Goal: Task Accomplishment & Management: Manage account settings

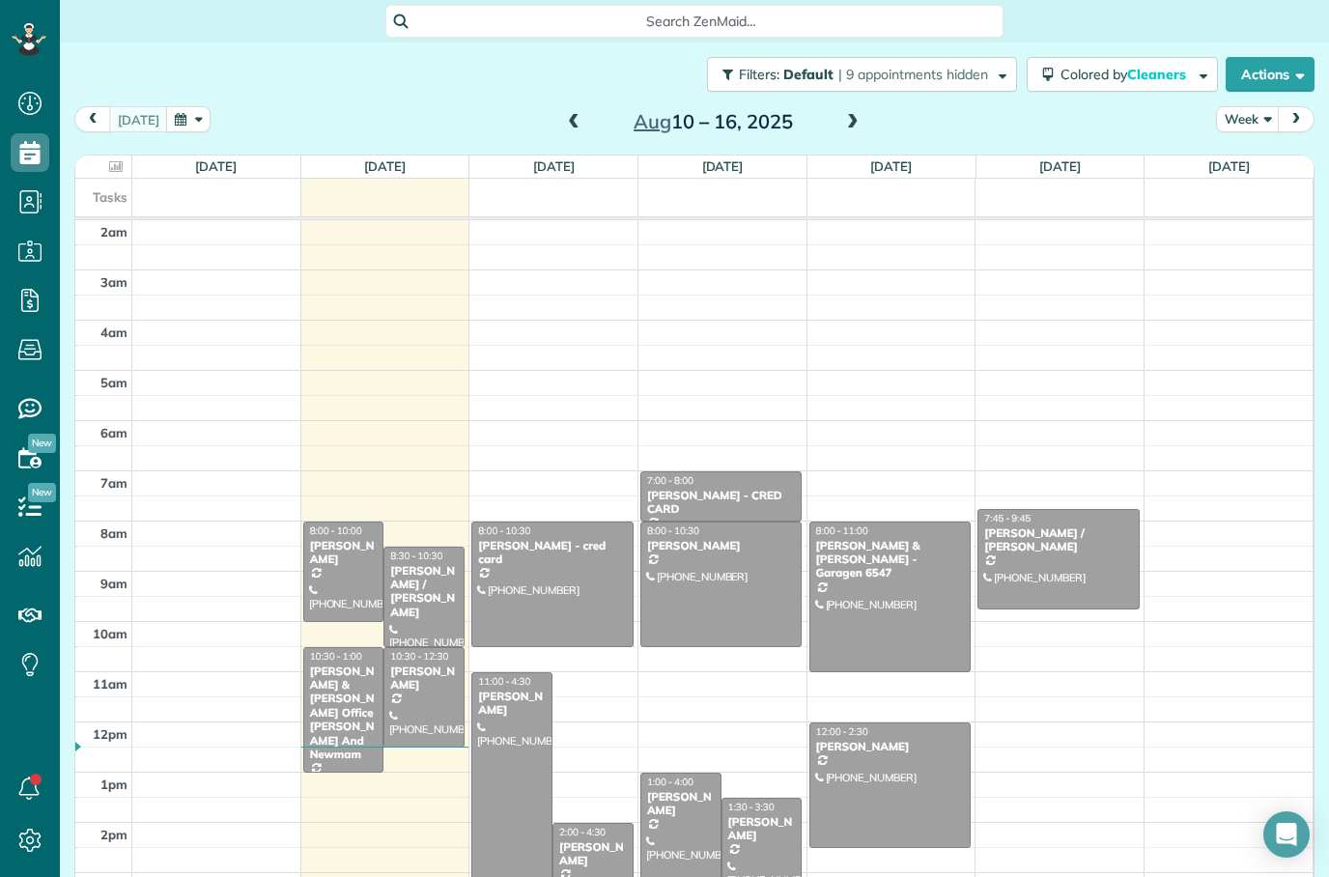
scroll to position [9, 9]
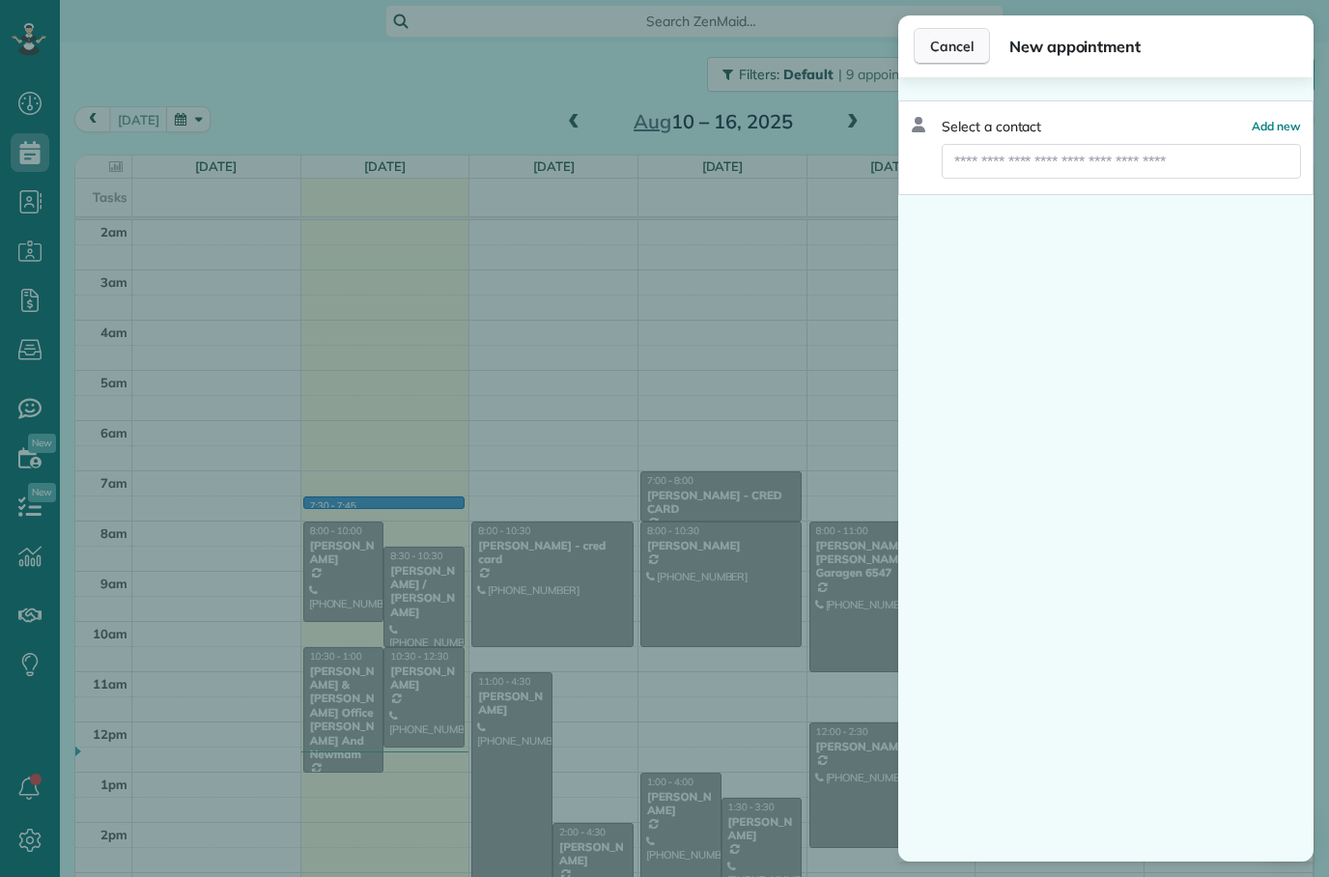
click at [972, 36] on button "Cancel" at bounding box center [952, 46] width 76 height 37
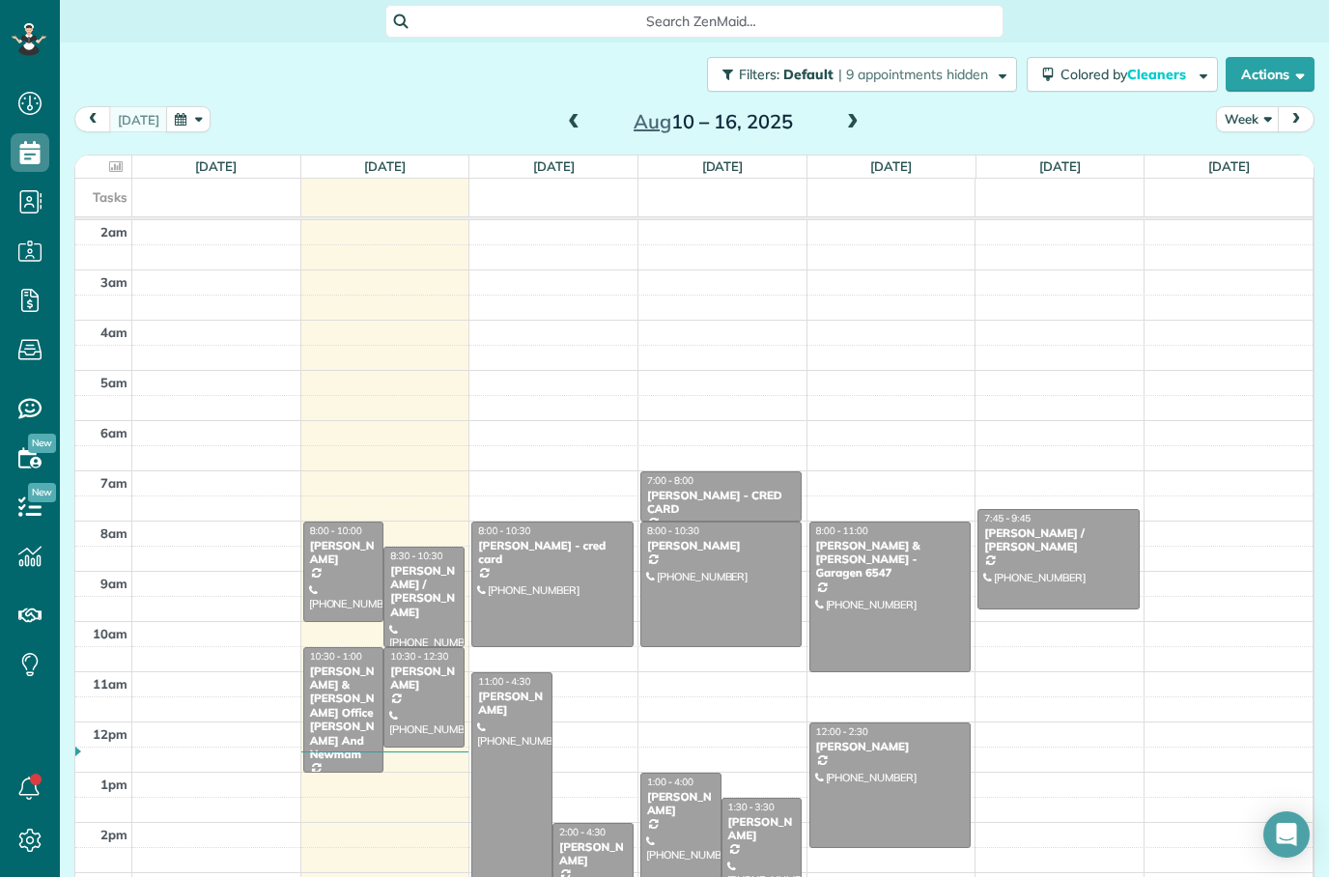
click at [349, 585] on div at bounding box center [343, 571] width 79 height 99
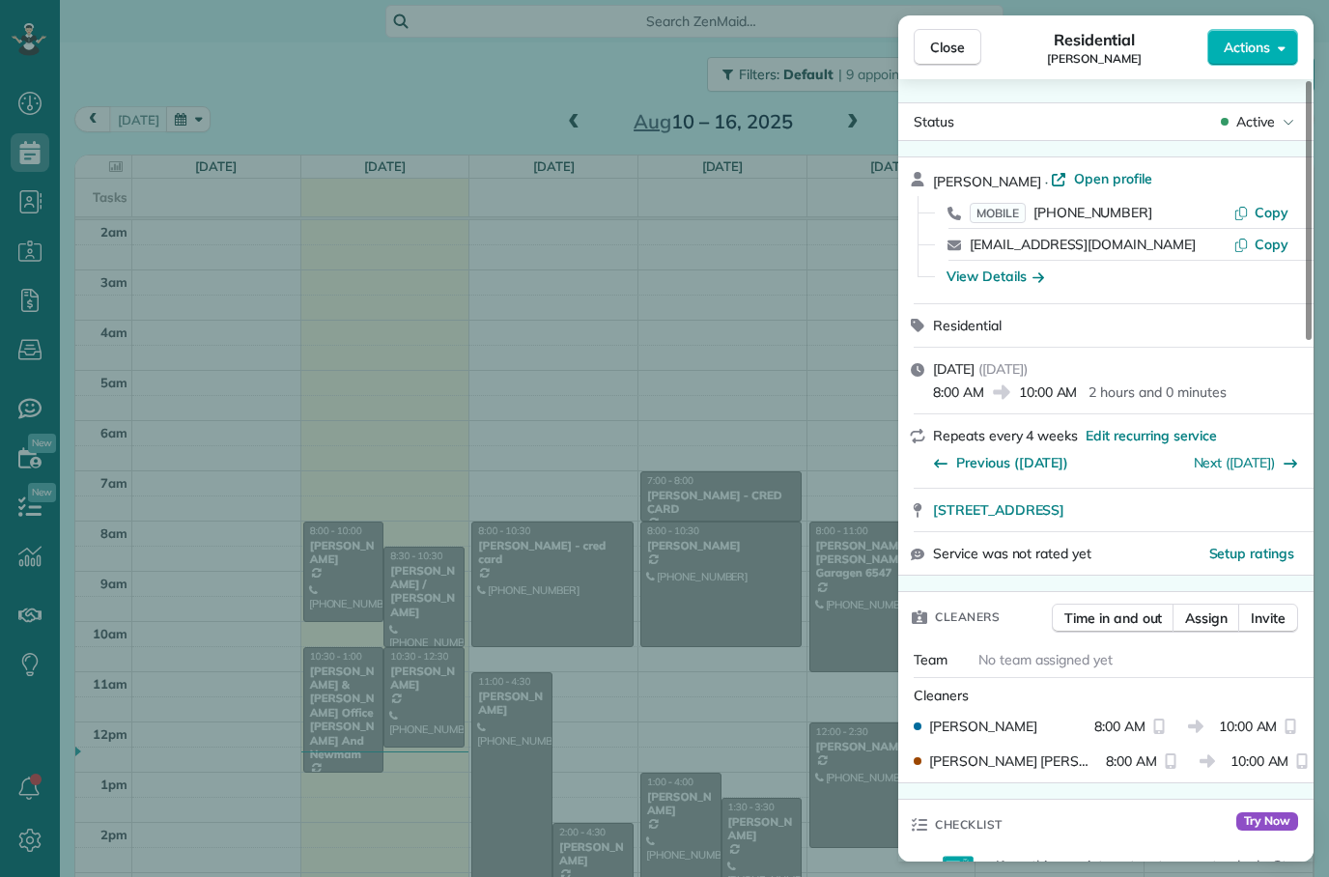
click at [367, 719] on div "Close Residential [PERSON_NAME] Actions Status Active [PERSON_NAME] · Open prof…" at bounding box center [664, 438] width 1329 height 877
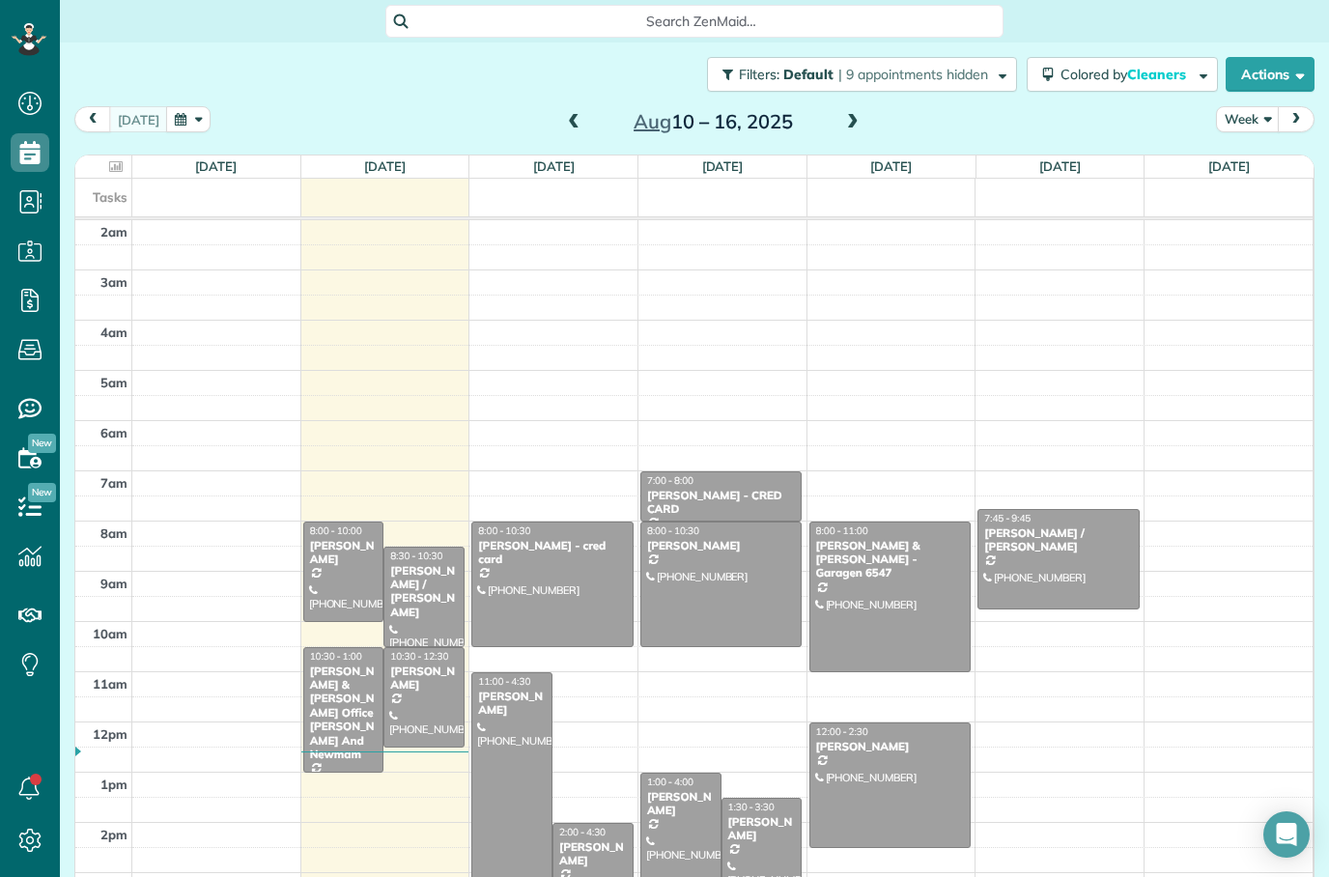
click at [355, 708] on div "[PERSON_NAME] & [PERSON_NAME] Office [PERSON_NAME] And Newmam" at bounding box center [344, 713] width 70 height 98
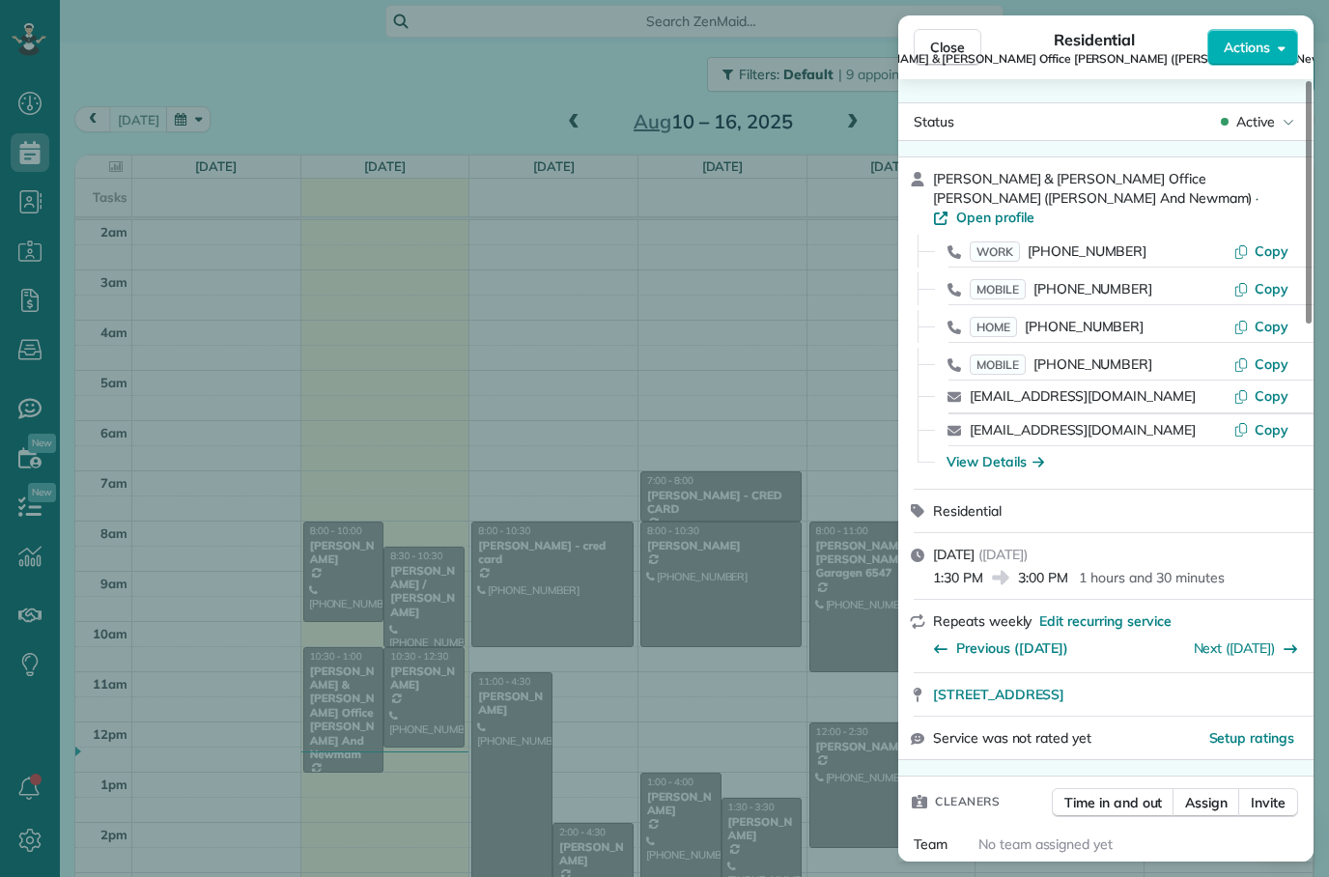
click at [501, 375] on div "Close Residential [PERSON_NAME] & [PERSON_NAME] Office [PERSON_NAME] ([PERSON_N…" at bounding box center [664, 438] width 1329 height 877
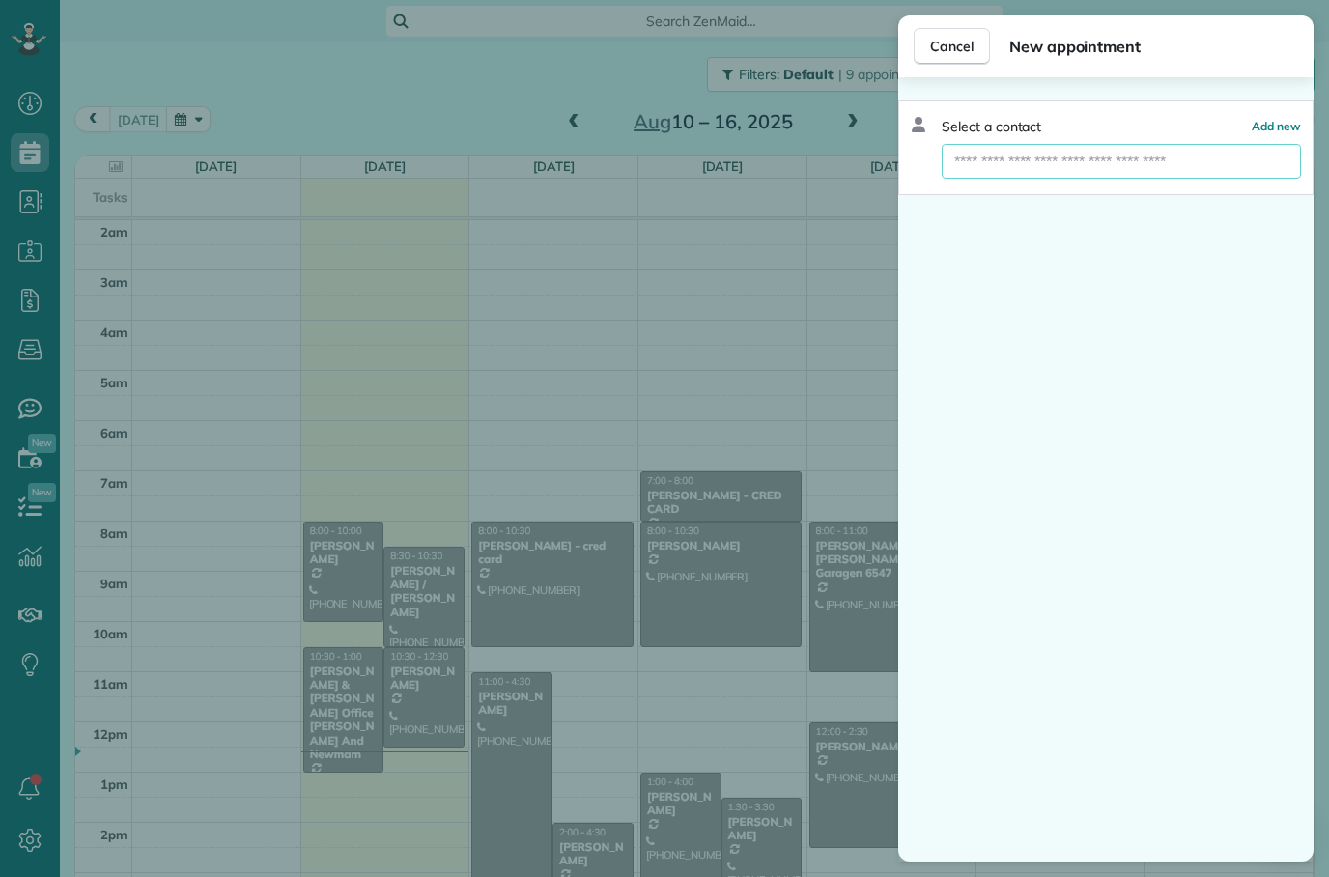
click at [1002, 145] on input "text" at bounding box center [1121, 161] width 359 height 35
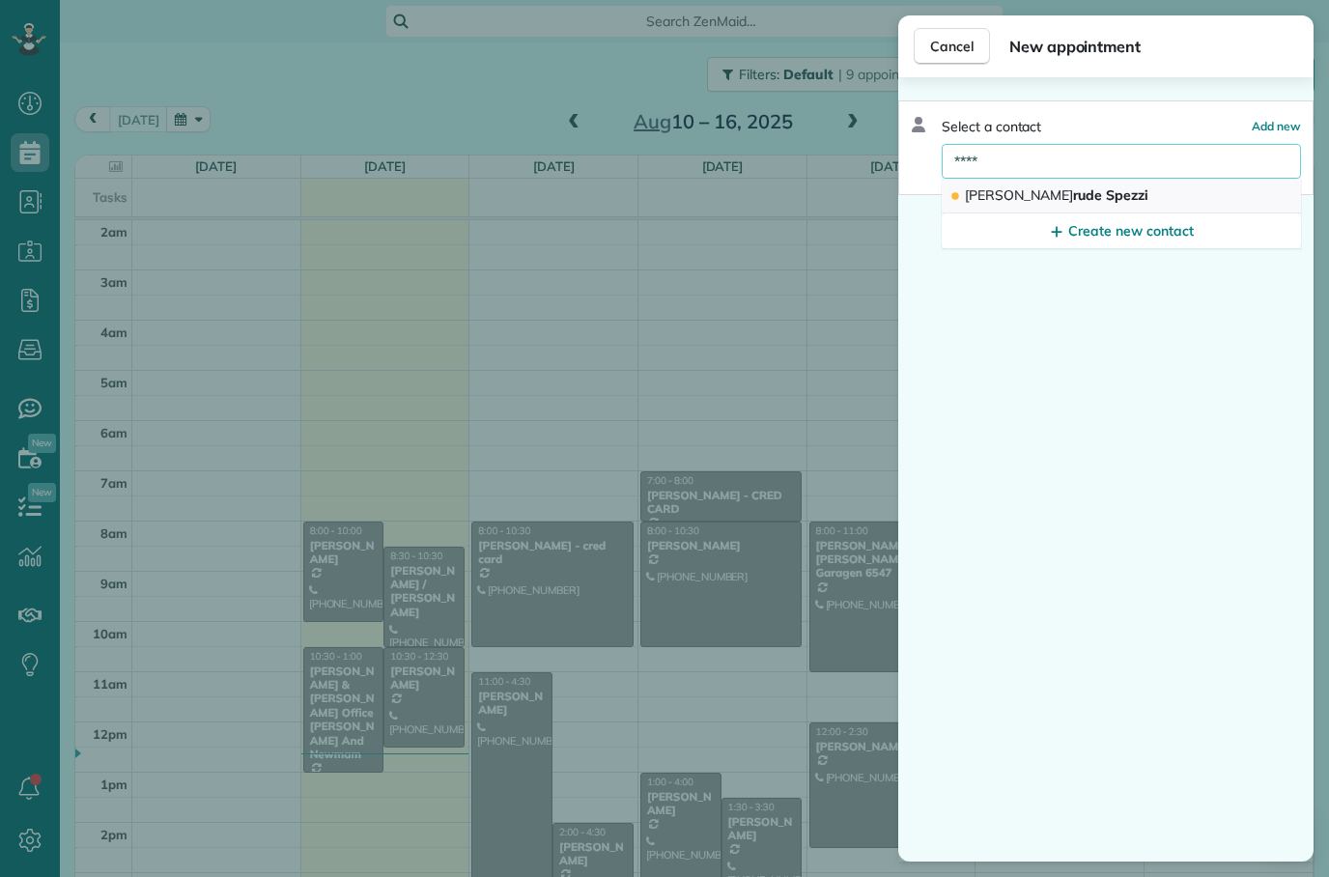
type input "****"
click at [1061, 205] on button "[PERSON_NAME] [PERSON_NAME]" at bounding box center [1121, 196] width 359 height 35
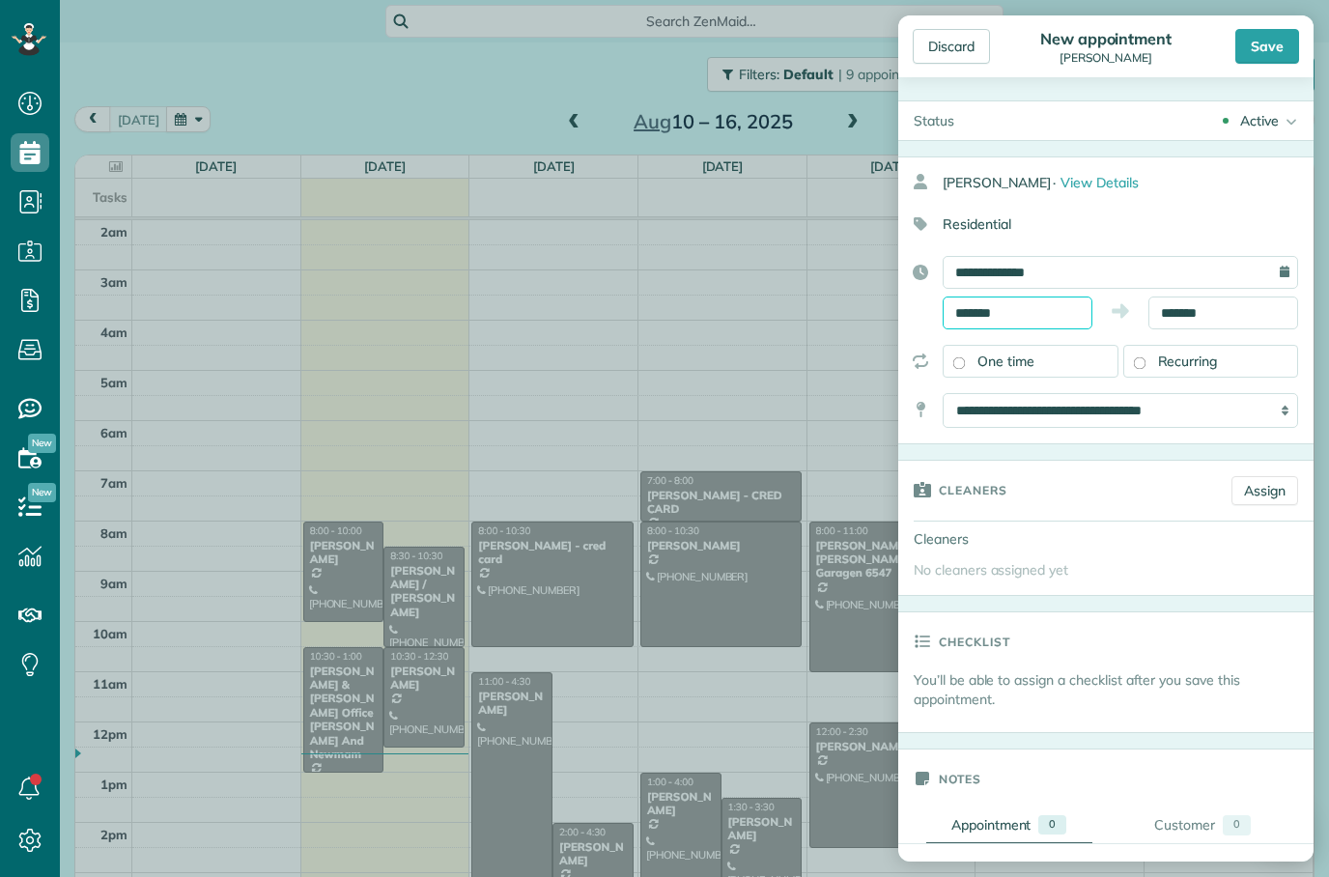
click at [1036, 300] on input "*******" at bounding box center [1018, 312] width 150 height 33
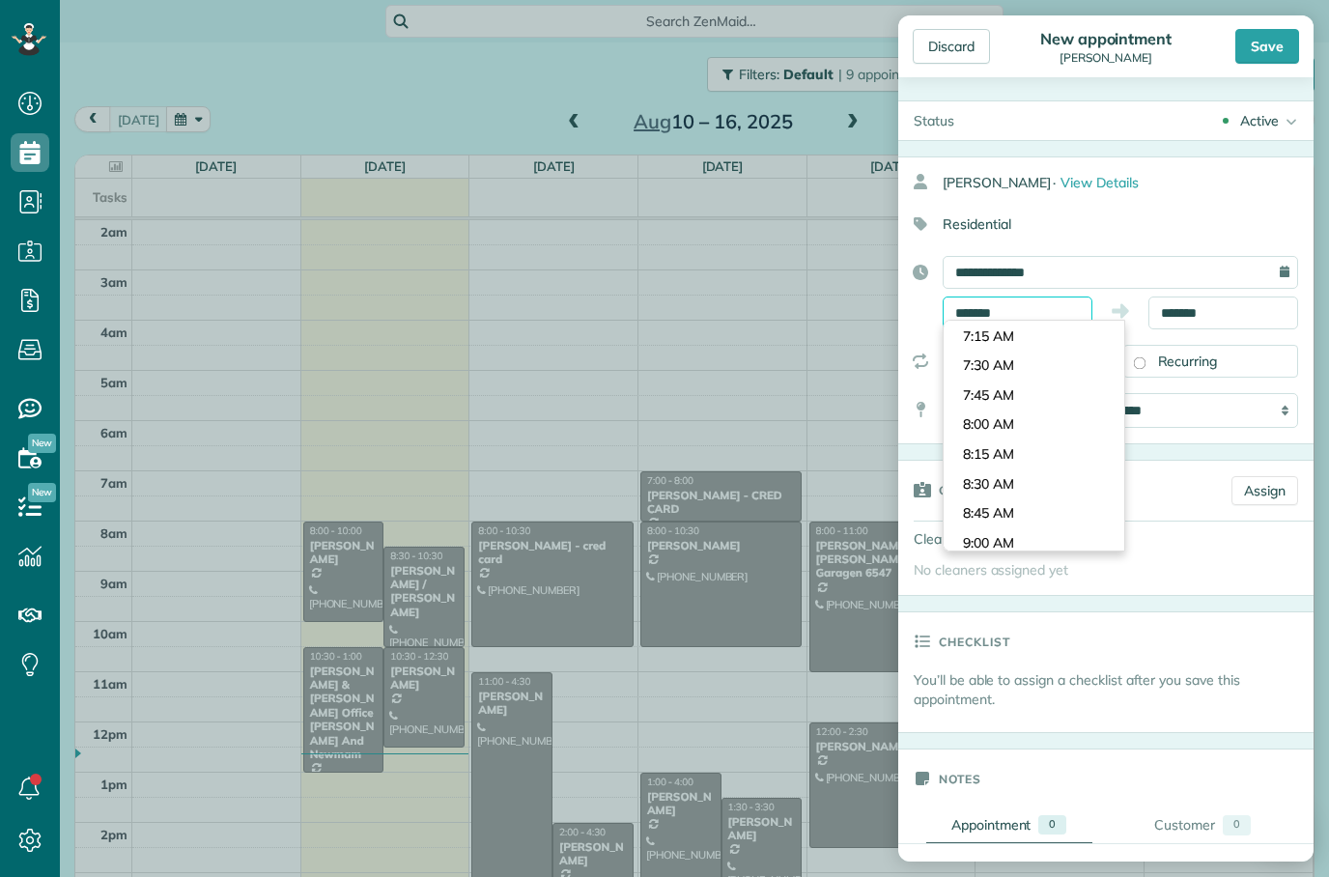
scroll to position [826, 0]
click at [1016, 413] on body "Dashboard Scheduling Calendar View List View Dispatch View - Weekly scheduling …" at bounding box center [664, 438] width 1329 height 877
type input "*******"
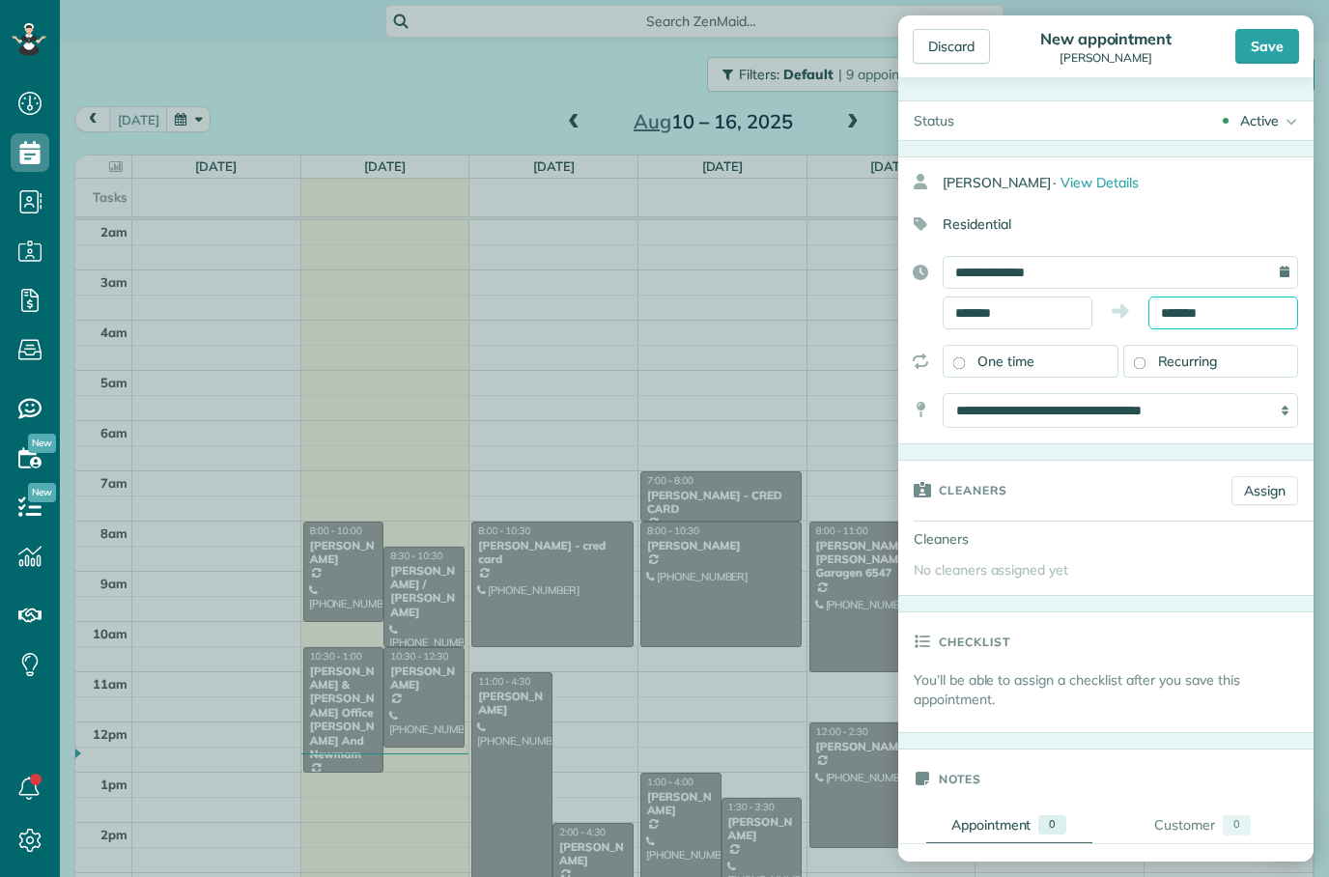
click at [1197, 315] on input "*******" at bounding box center [1223, 312] width 150 height 33
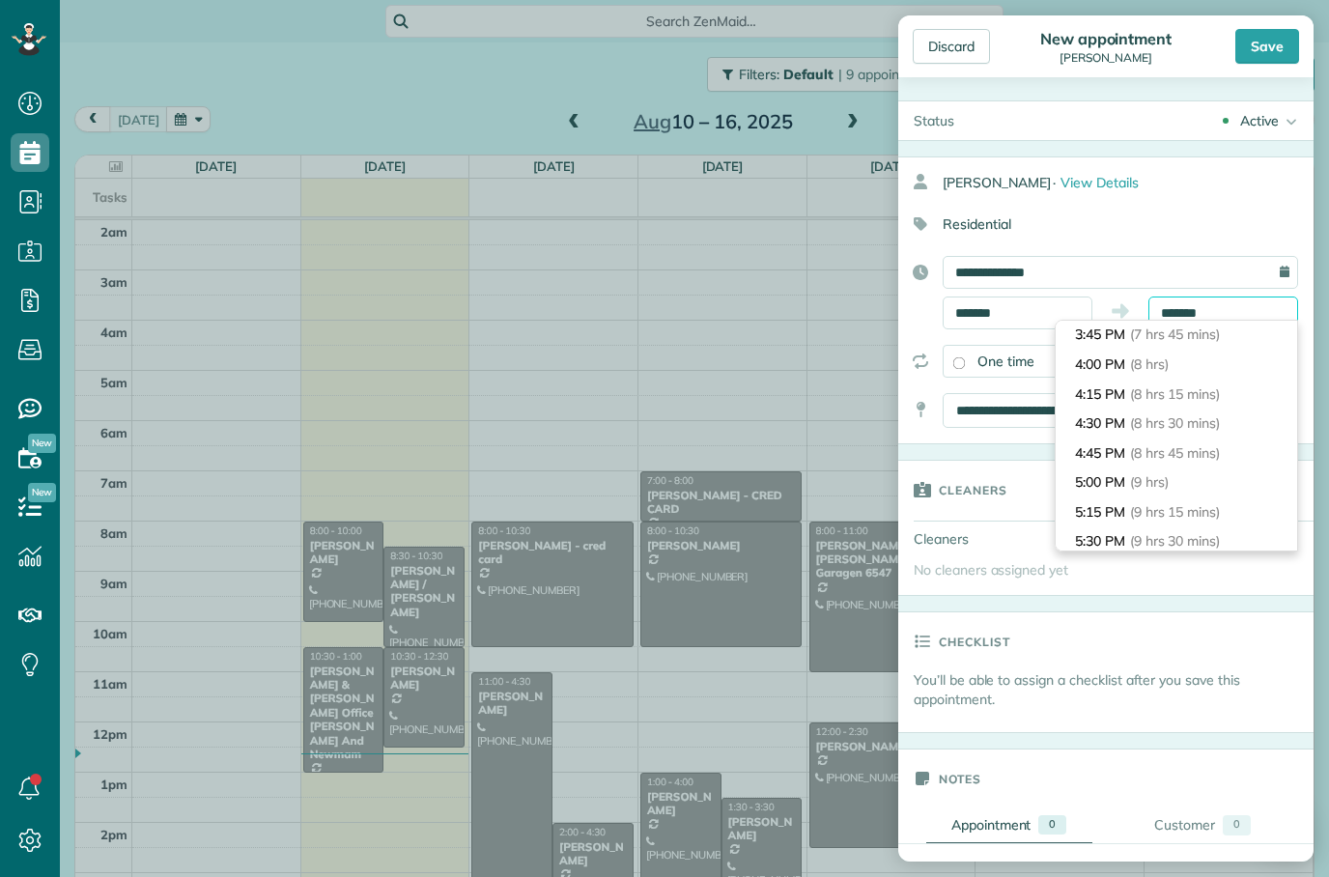
scroll to position [924, 0]
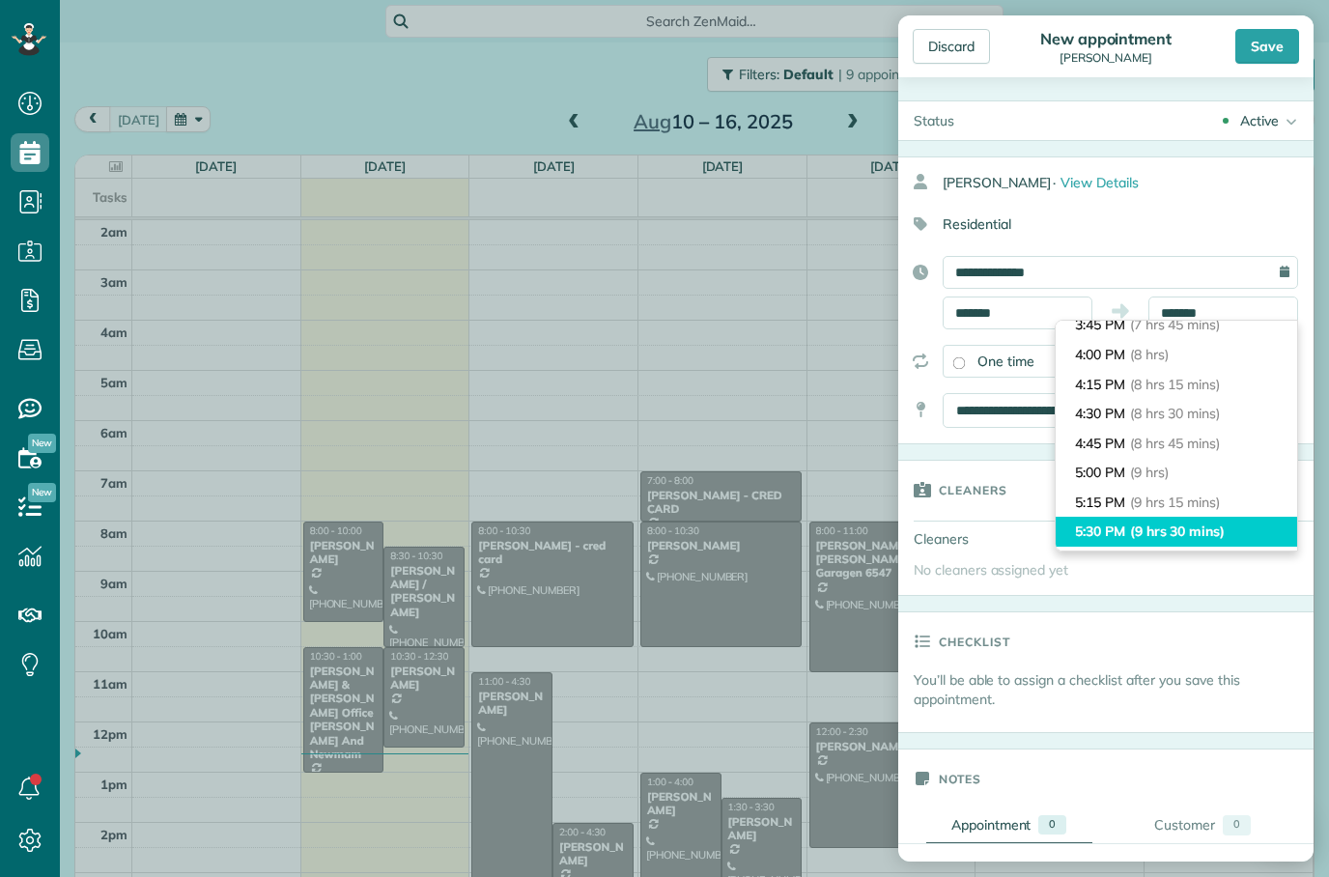
click at [1162, 522] on span "(9 hrs 30 mins)" at bounding box center [1177, 530] width 95 height 17
type input "*******"
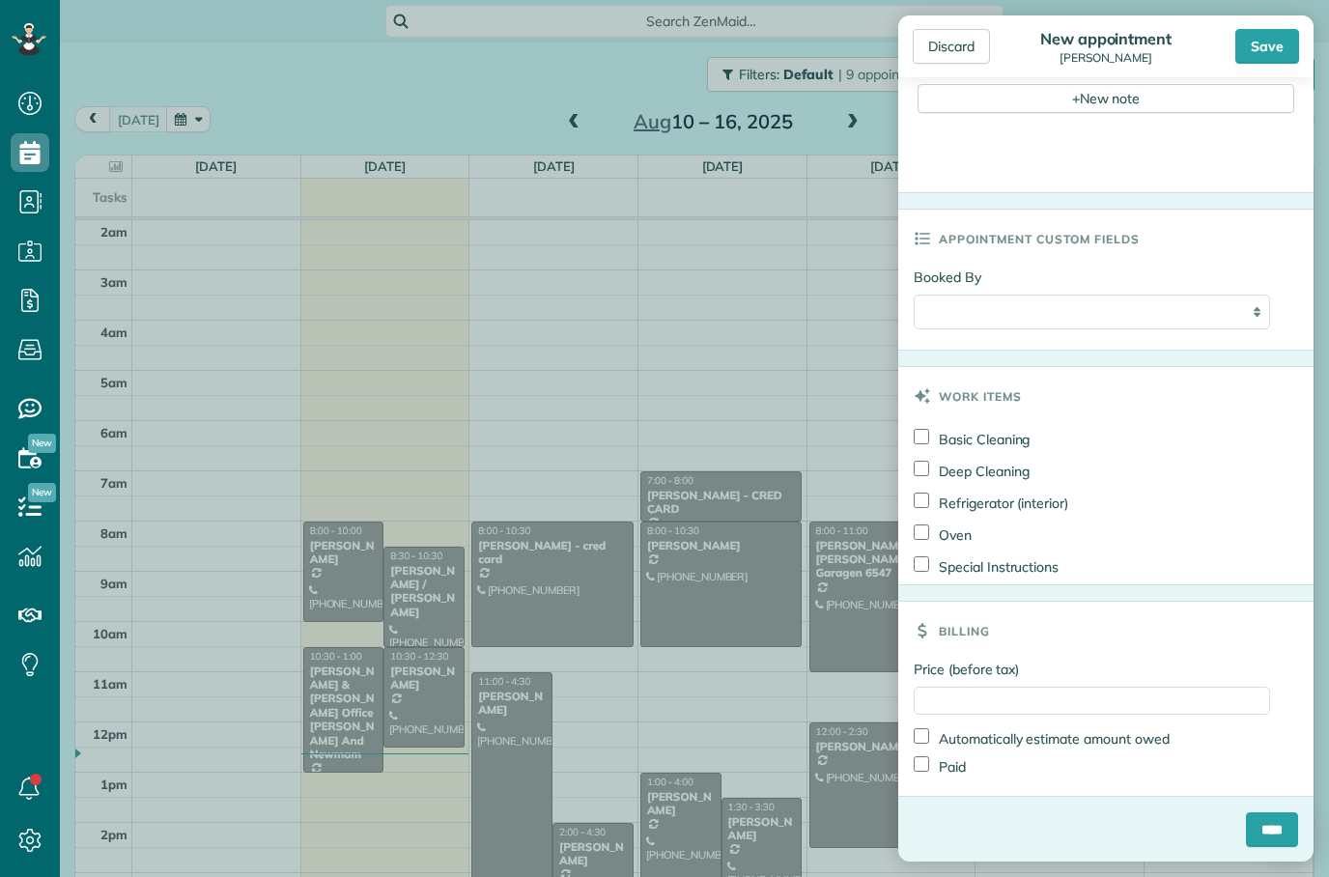
scroll to position [828, 0]
click at [1052, 695] on input "Price (before tax)" at bounding box center [1092, 703] width 356 height 28
click at [1074, 712] on input "Price (before tax)" at bounding box center [1092, 703] width 356 height 28
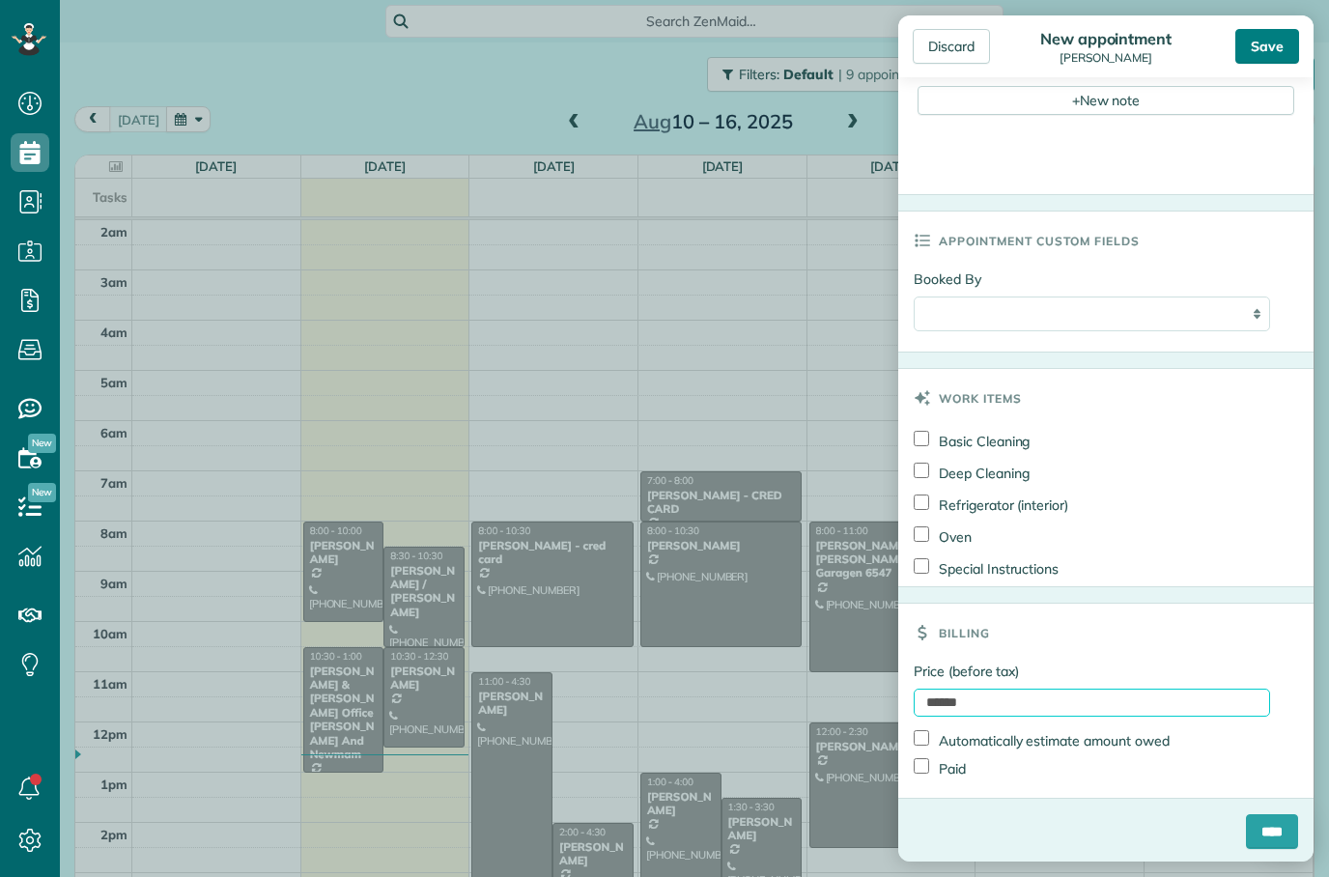
type input "******"
click at [1270, 39] on div "Save" at bounding box center [1267, 46] width 64 height 35
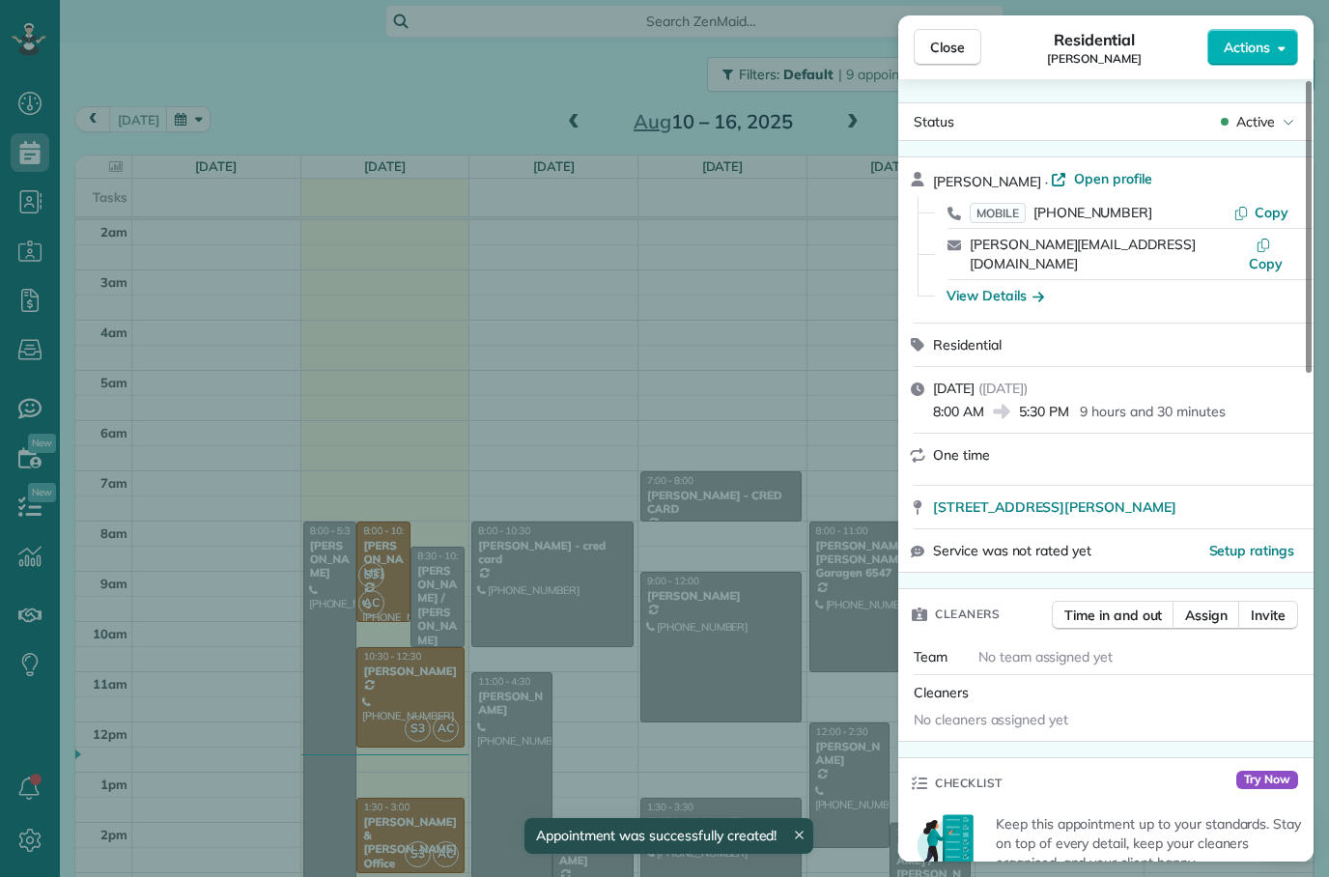
scroll to position [77, 0]
click at [1247, 367] on div "[DATE] ( [DATE] ) 8:00 AM 5:30 PM 9 hours and 30 minutes" at bounding box center [1105, 400] width 415 height 66
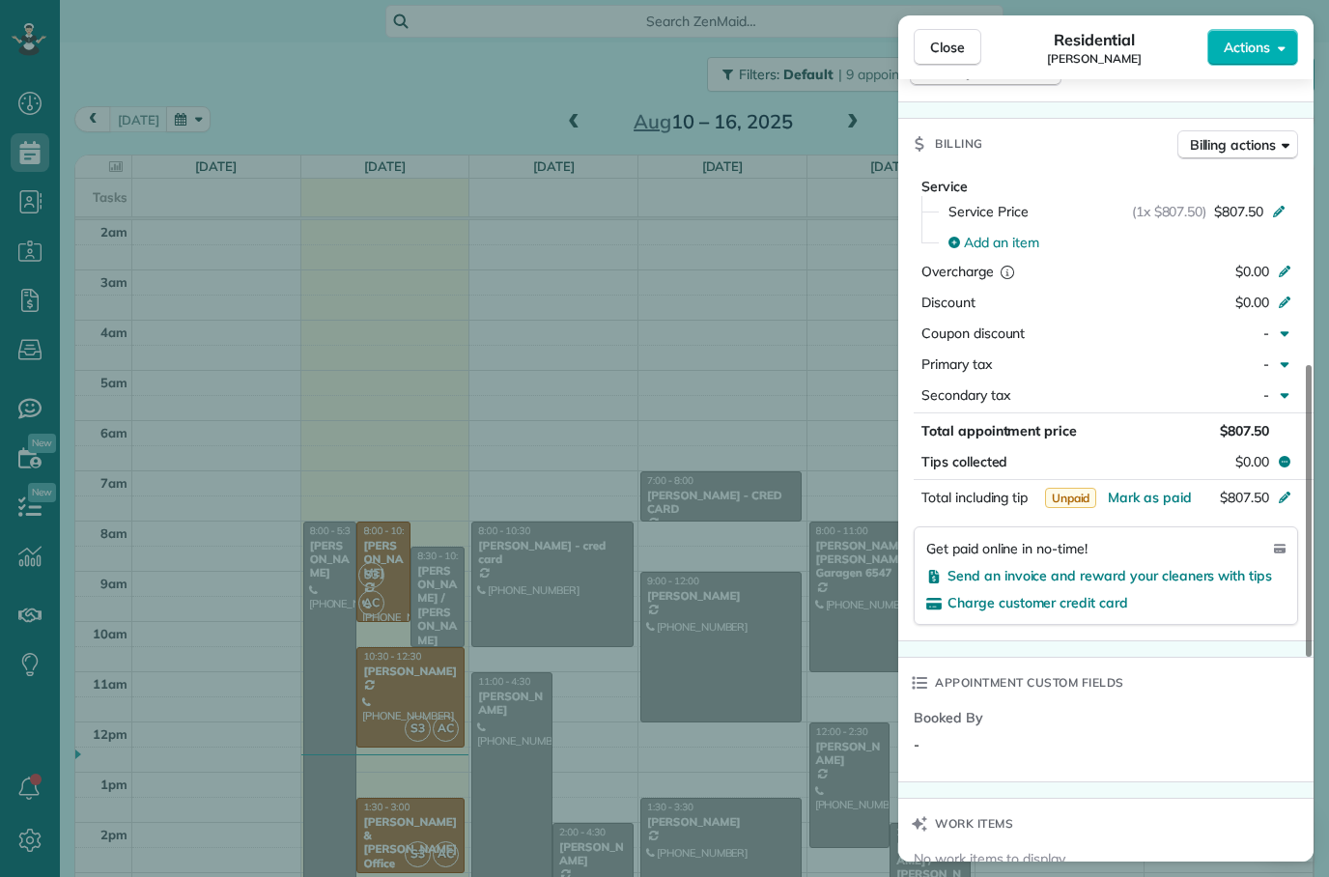
scroll to position [836, 0]
click at [994, 234] on span "Add an item" at bounding box center [1001, 243] width 75 height 19
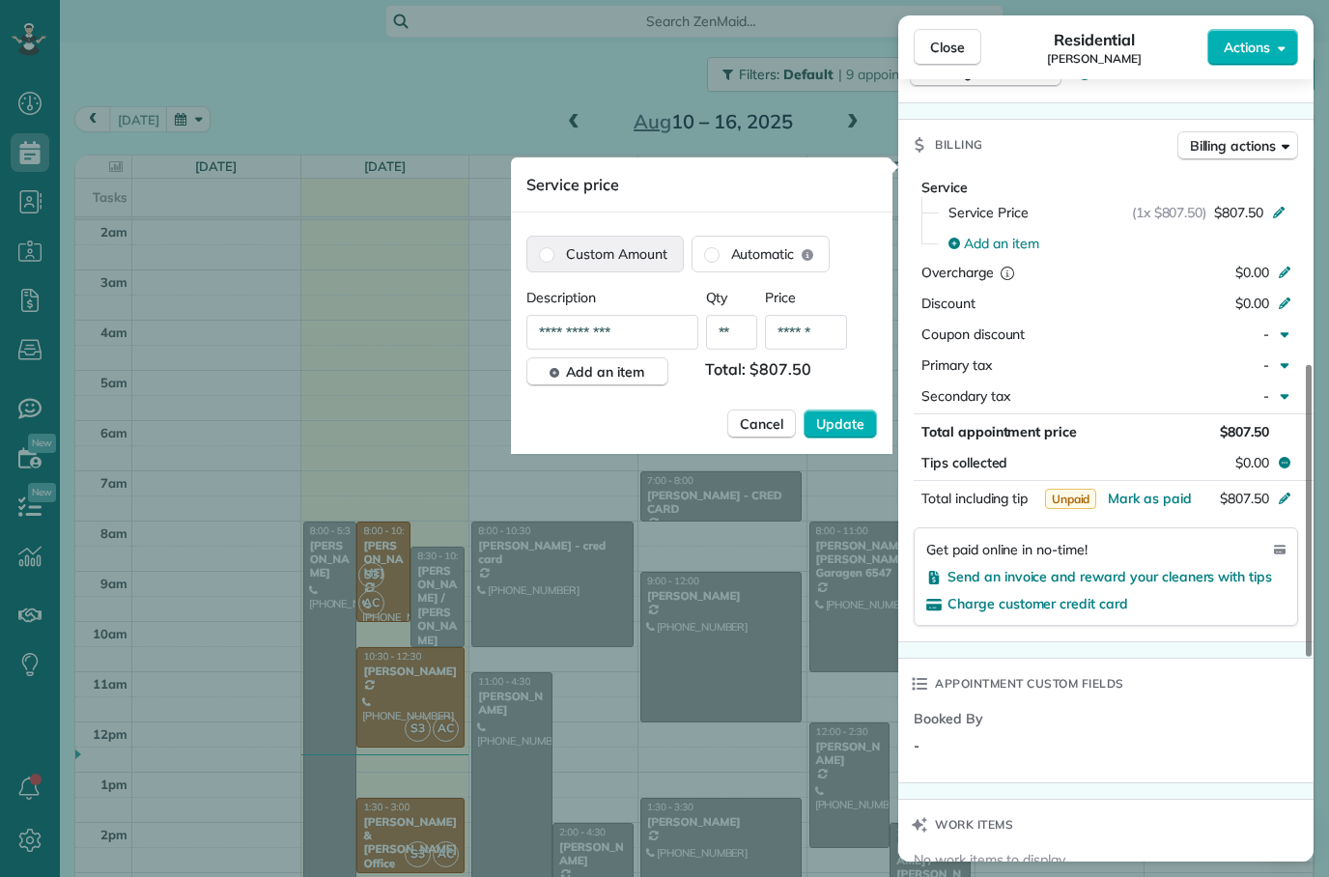
click at [633, 258] on label "Custom Amount" at bounding box center [604, 254] width 155 height 35
click at [619, 335] on input "**********" at bounding box center [612, 332] width 172 height 35
type input "*"
type input "**********"
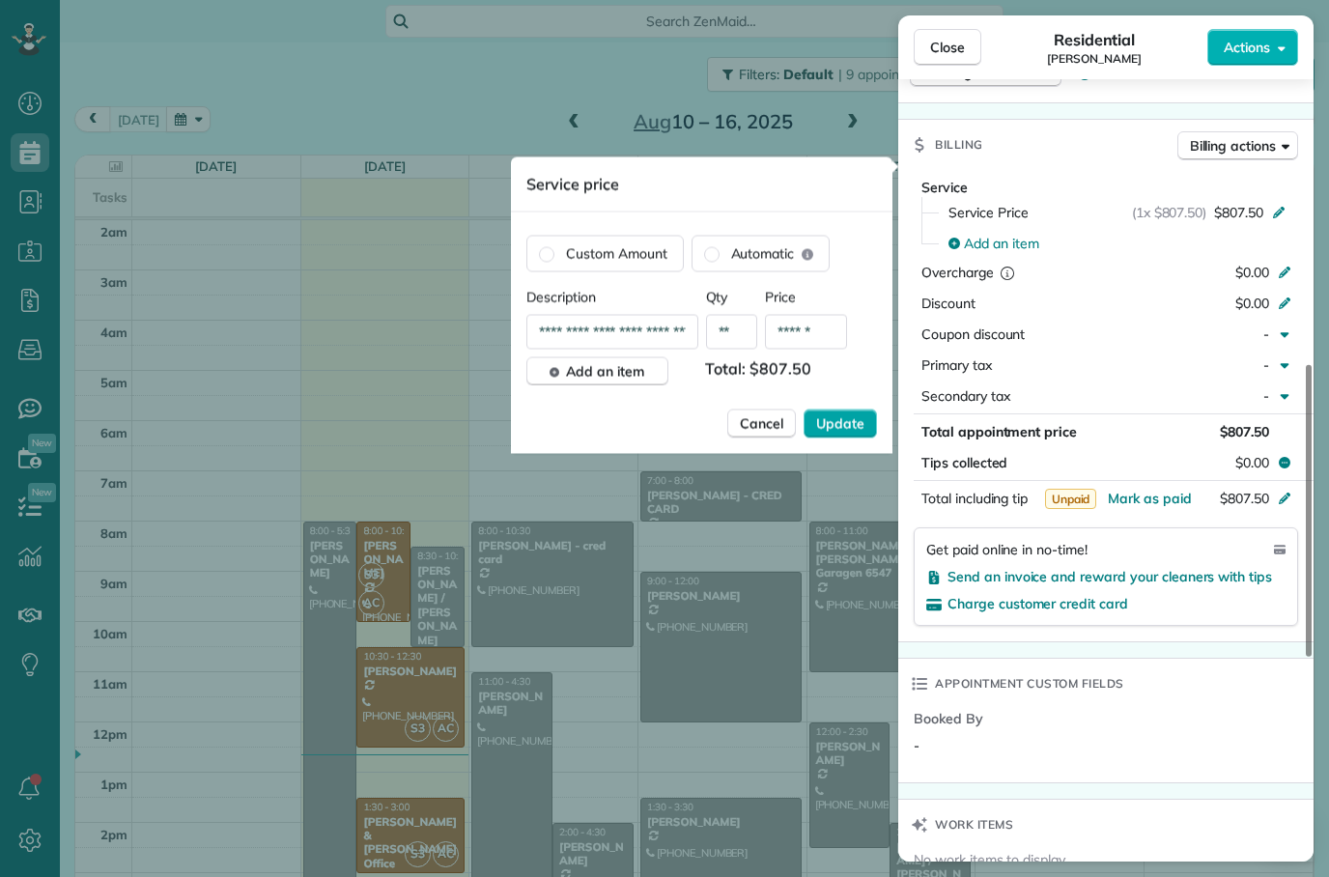
click at [859, 409] on button "Update" at bounding box center [839, 423] width 73 height 29
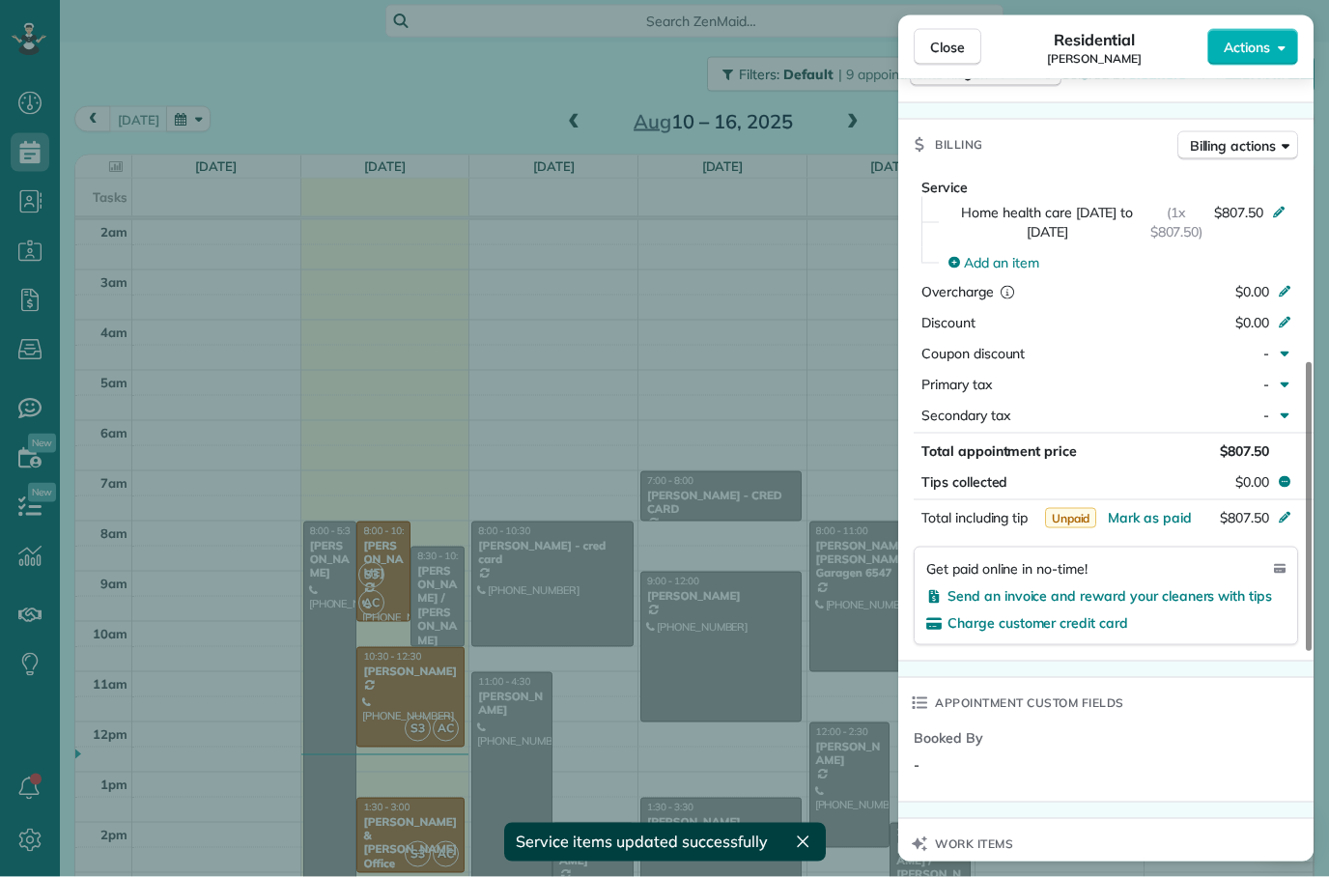
scroll to position [37, 0]
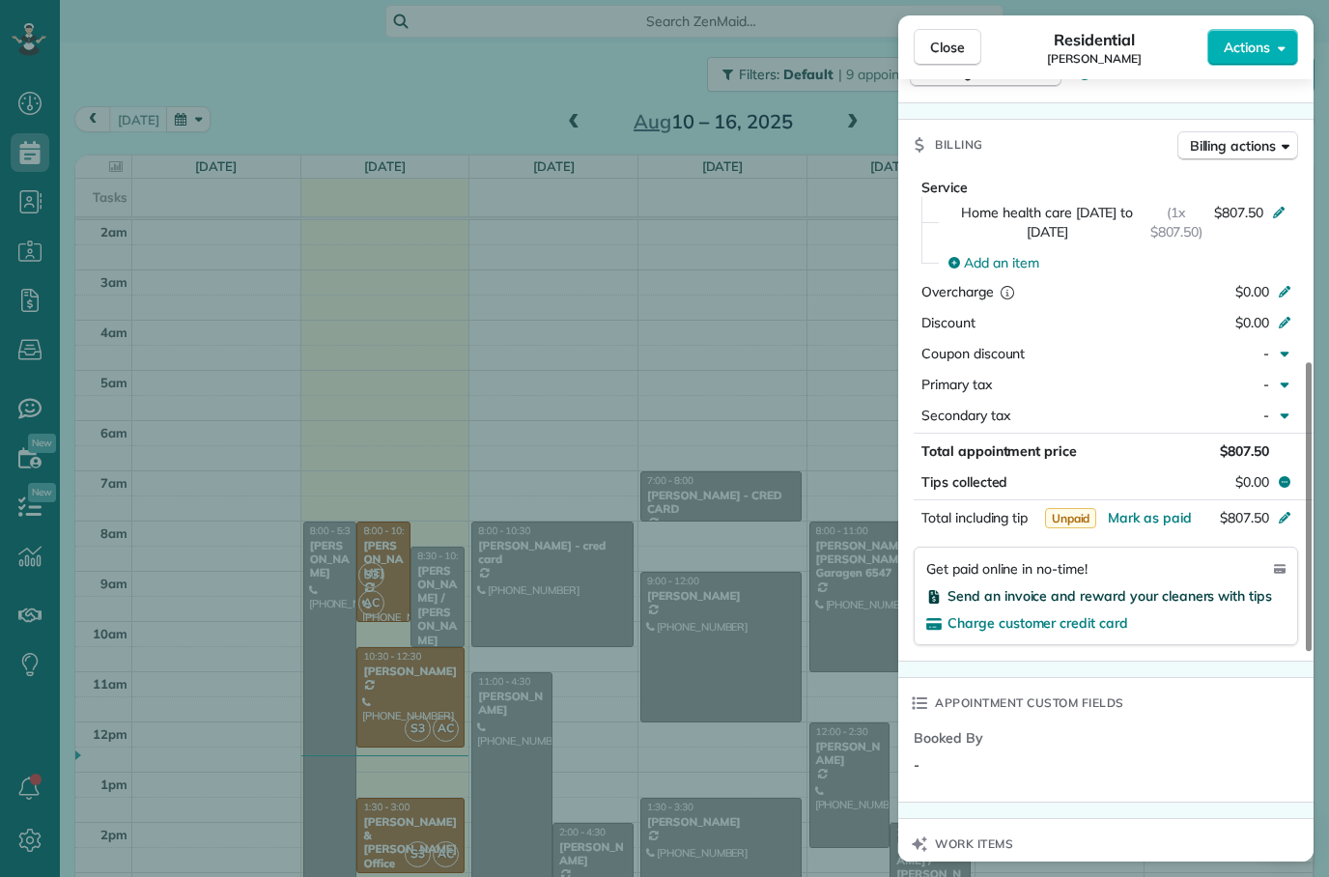
click at [1127, 587] on span "Send an invoice and reward your cleaners with tips" at bounding box center [1109, 595] width 324 height 17
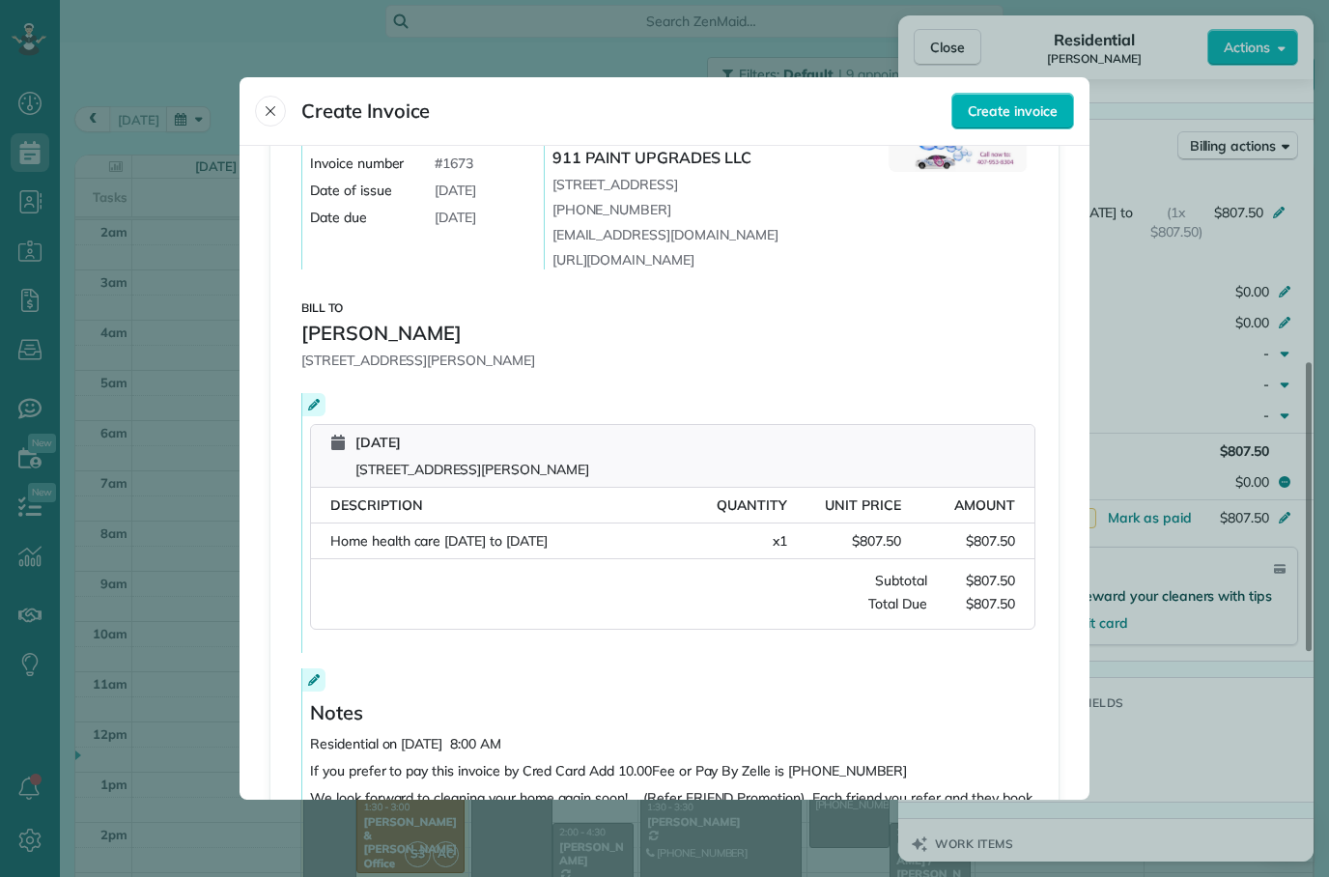
scroll to position [97, 0]
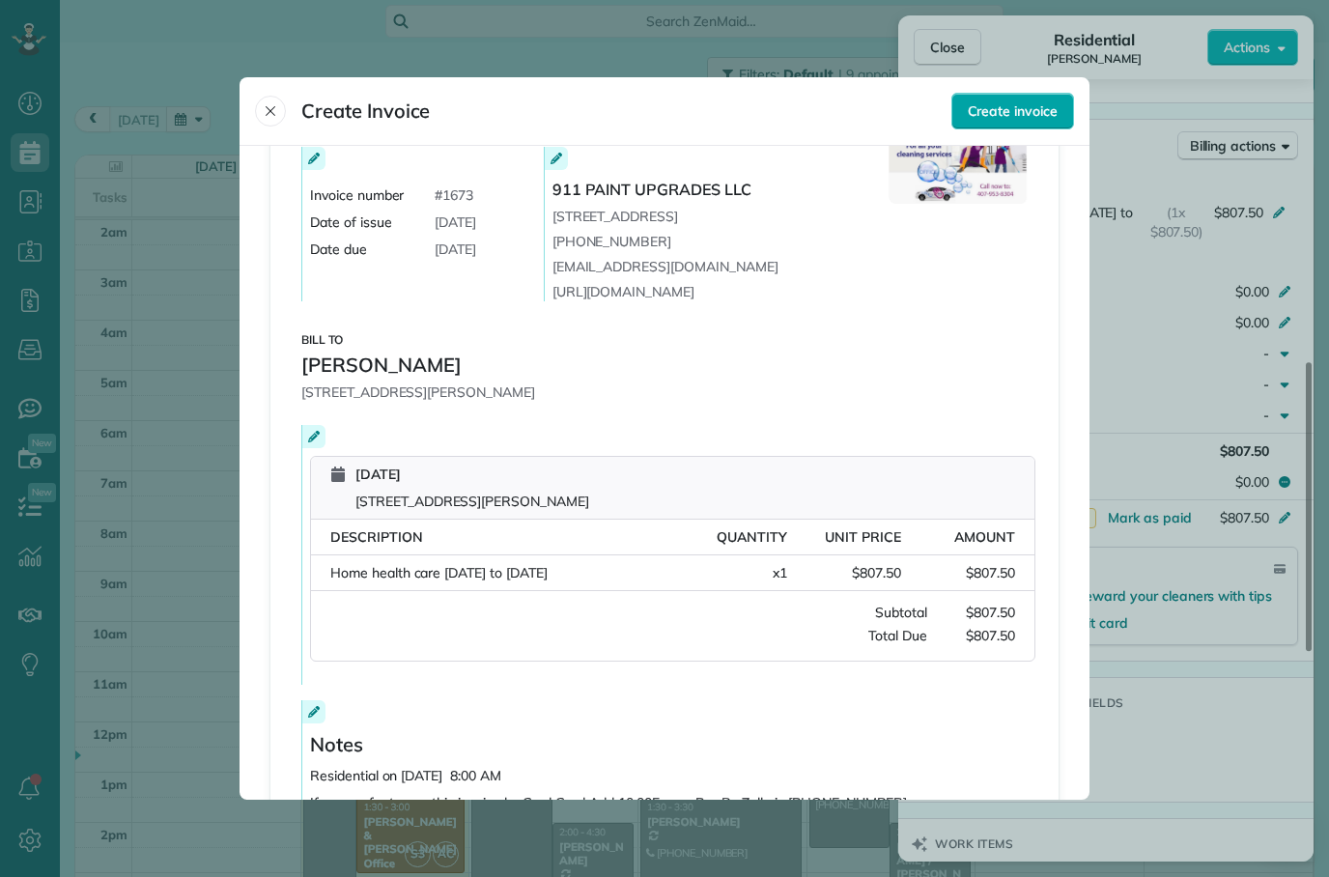
click at [1016, 101] on span "Create invoice" at bounding box center [1013, 110] width 90 height 19
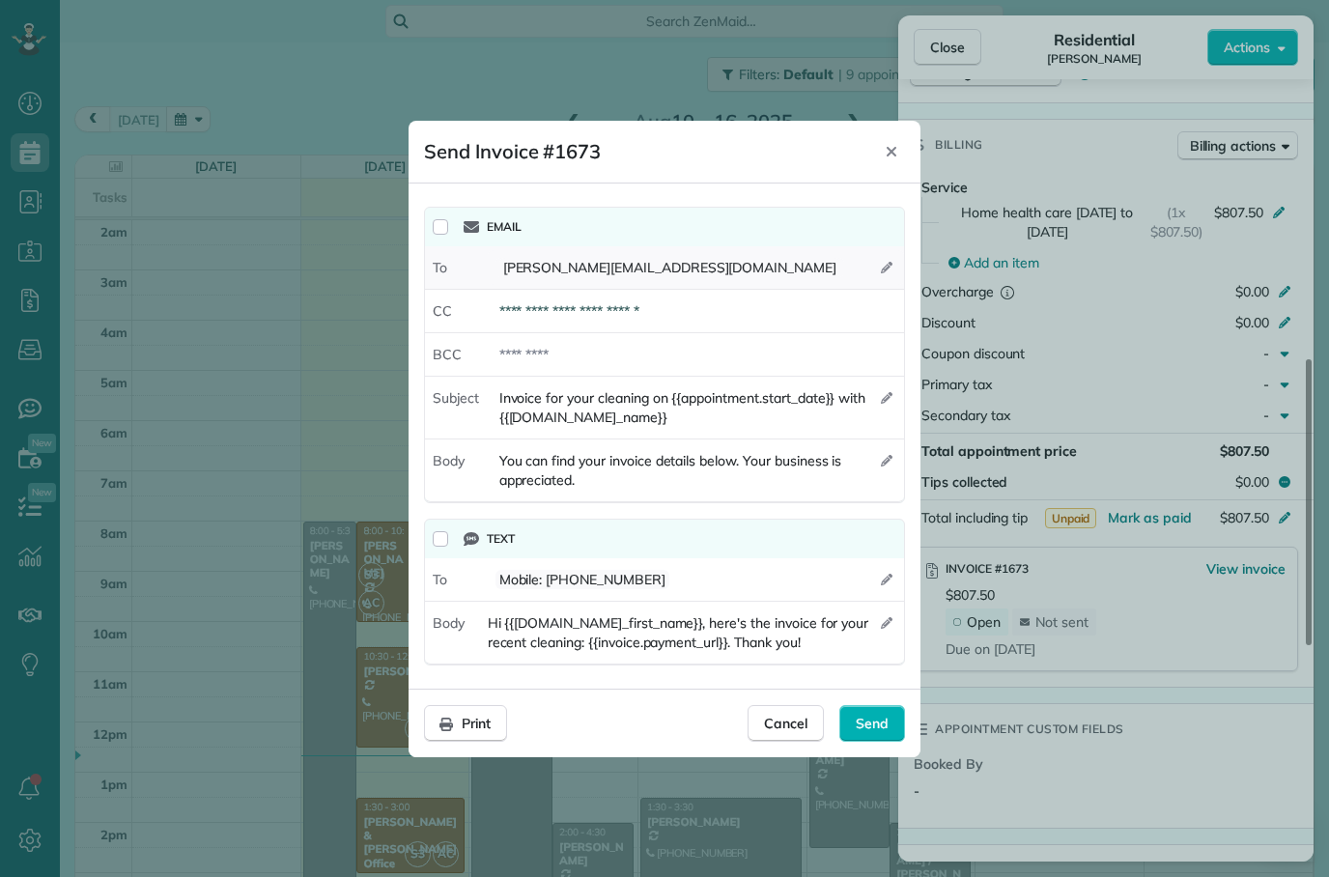
click at [892, 267] on div "[PERSON_NAME][EMAIL_ADDRESS][DOMAIN_NAME]" at bounding box center [696, 267] width 416 height 35
click at [797, 281] on div "[PERSON_NAME][EMAIL_ADDRESS][DOMAIN_NAME]" at bounding box center [696, 267] width 416 height 35
click at [803, 276] on div "[PERSON_NAME][EMAIL_ADDRESS][DOMAIN_NAME]" at bounding box center [696, 267] width 416 height 35
click at [790, 275] on div "[PERSON_NAME][EMAIL_ADDRESS][DOMAIN_NAME]" at bounding box center [696, 267] width 416 height 35
click at [895, 262] on div "[PERSON_NAME][EMAIL_ADDRESS][DOMAIN_NAME]" at bounding box center [696, 267] width 416 height 35
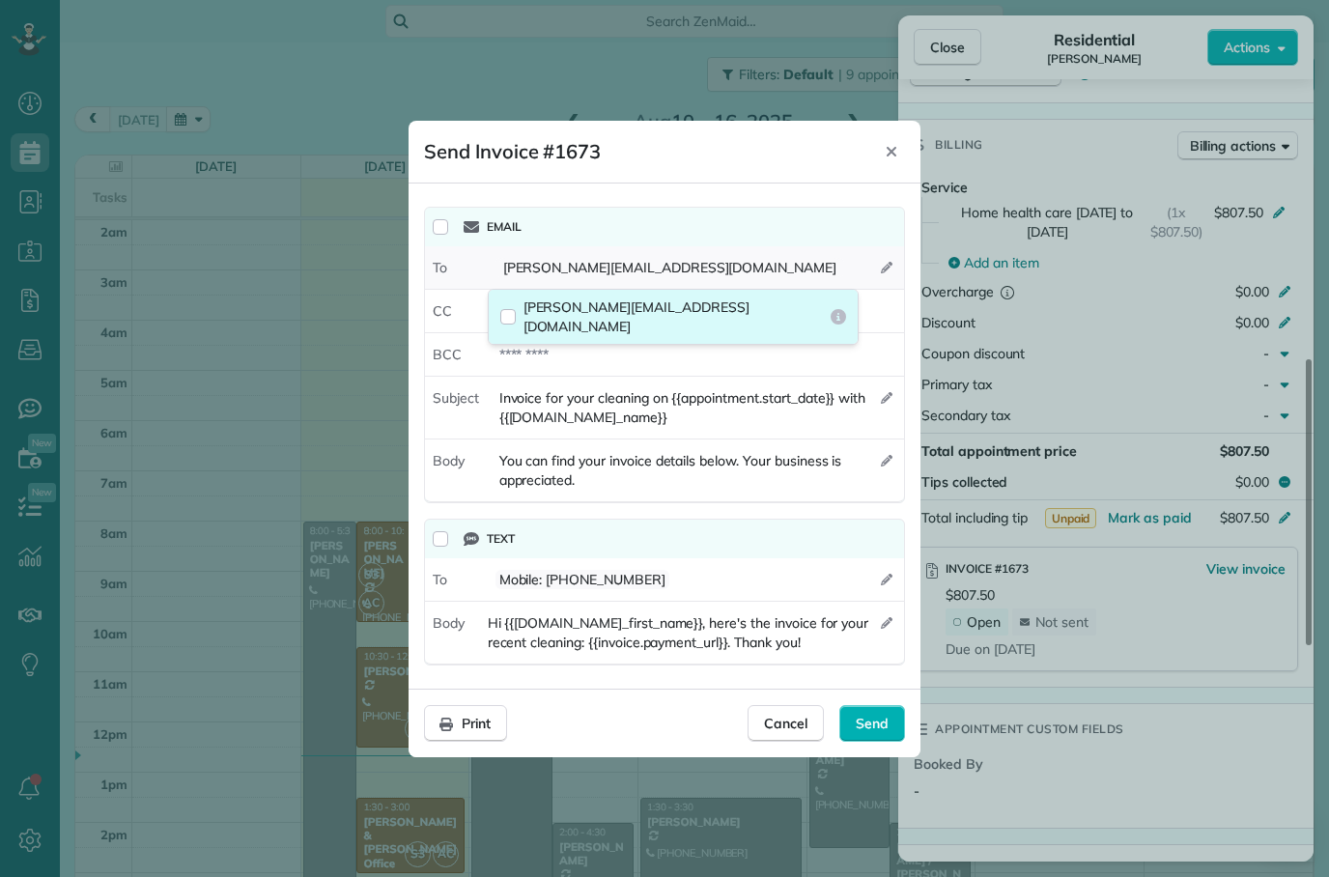
click at [814, 317] on label "[PERSON_NAME][EMAIL_ADDRESS][DOMAIN_NAME]" at bounding box center [673, 317] width 369 height 54
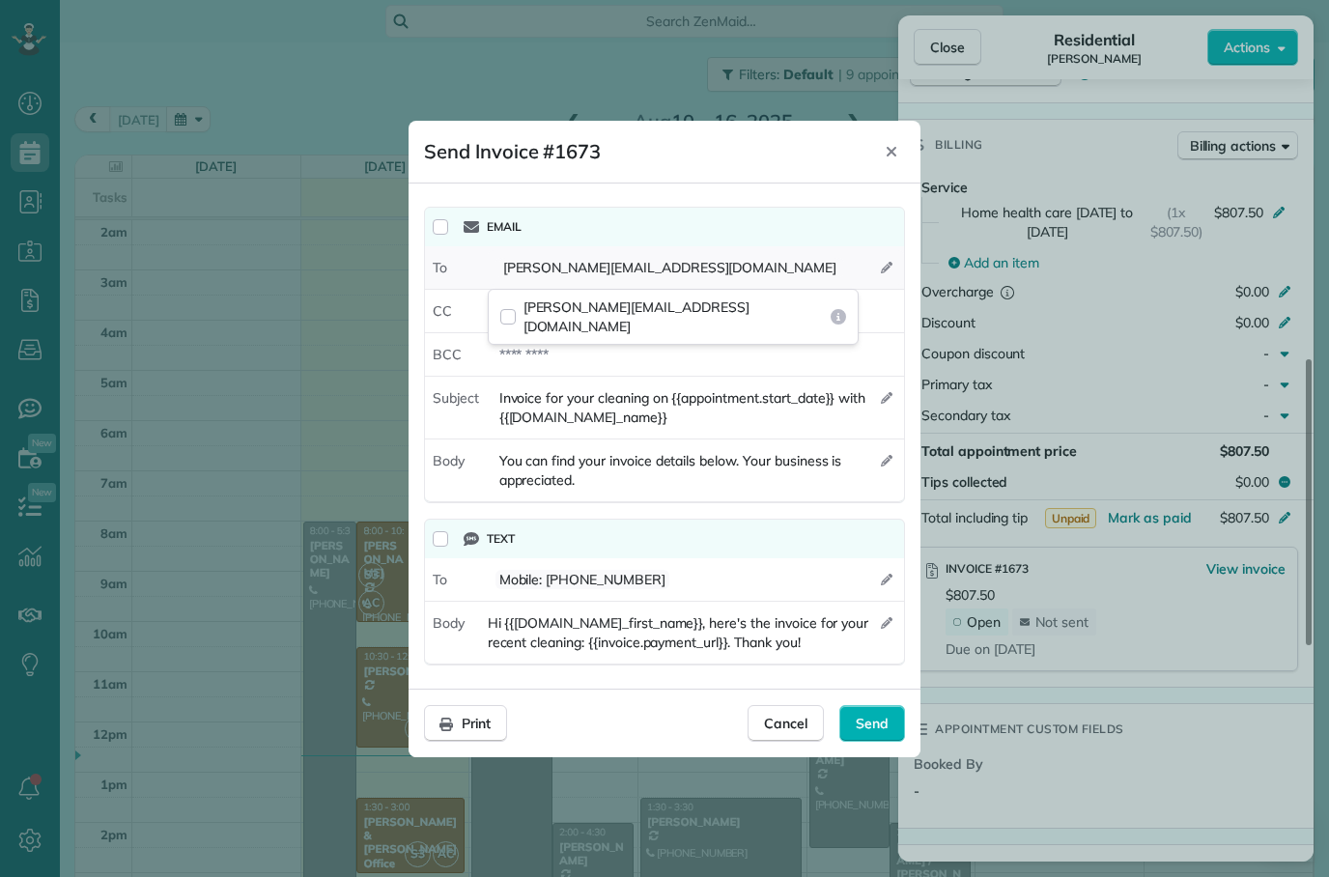
click at [774, 255] on div "[PERSON_NAME][EMAIL_ADDRESS][DOMAIN_NAME]" at bounding box center [696, 267] width 416 height 35
click at [761, 337] on div at bounding box center [696, 354] width 416 height 35
type div "**********"
click at [876, 722] on span "Send" at bounding box center [872, 723] width 33 height 19
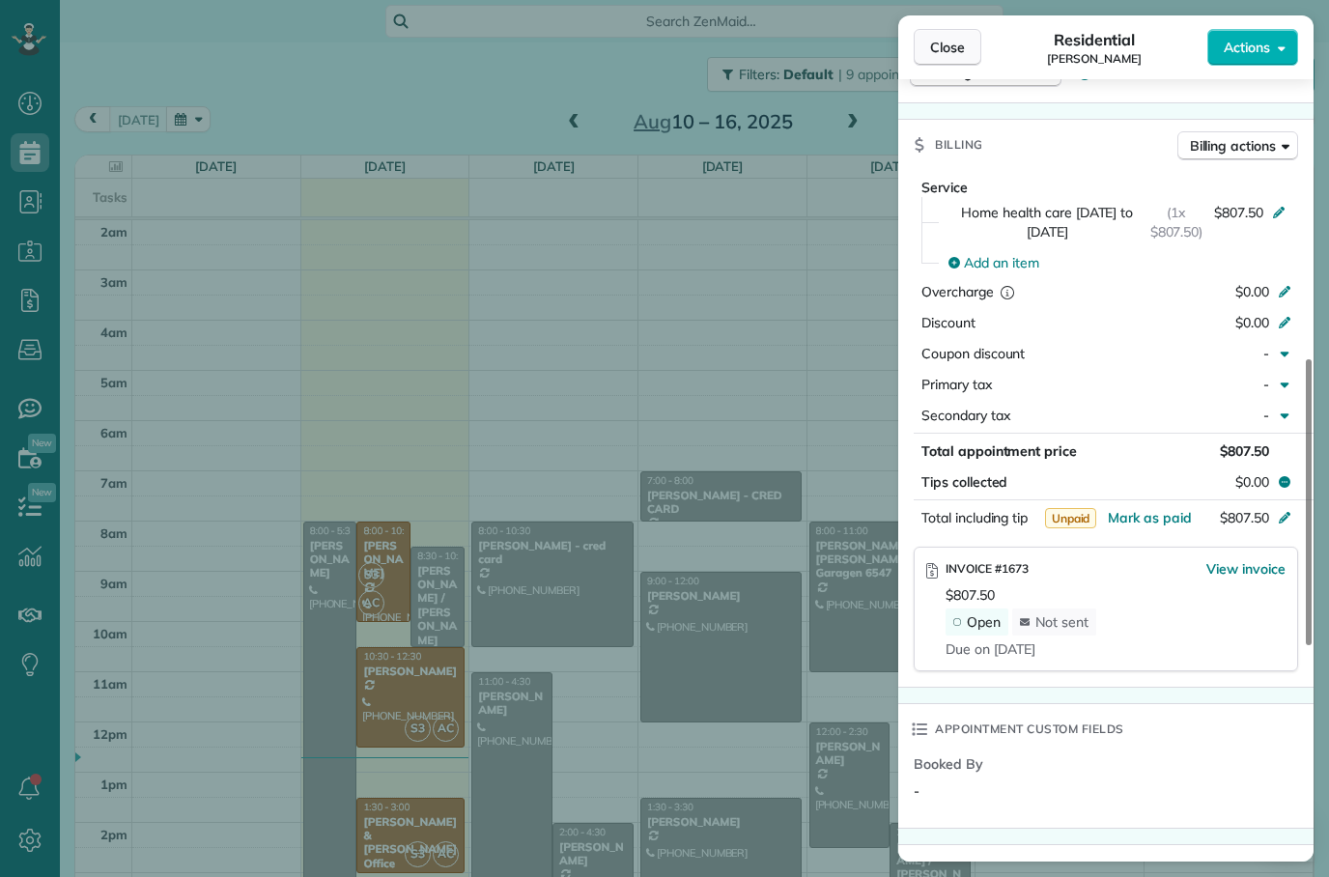
click at [975, 43] on button "Close" at bounding box center [948, 47] width 68 height 37
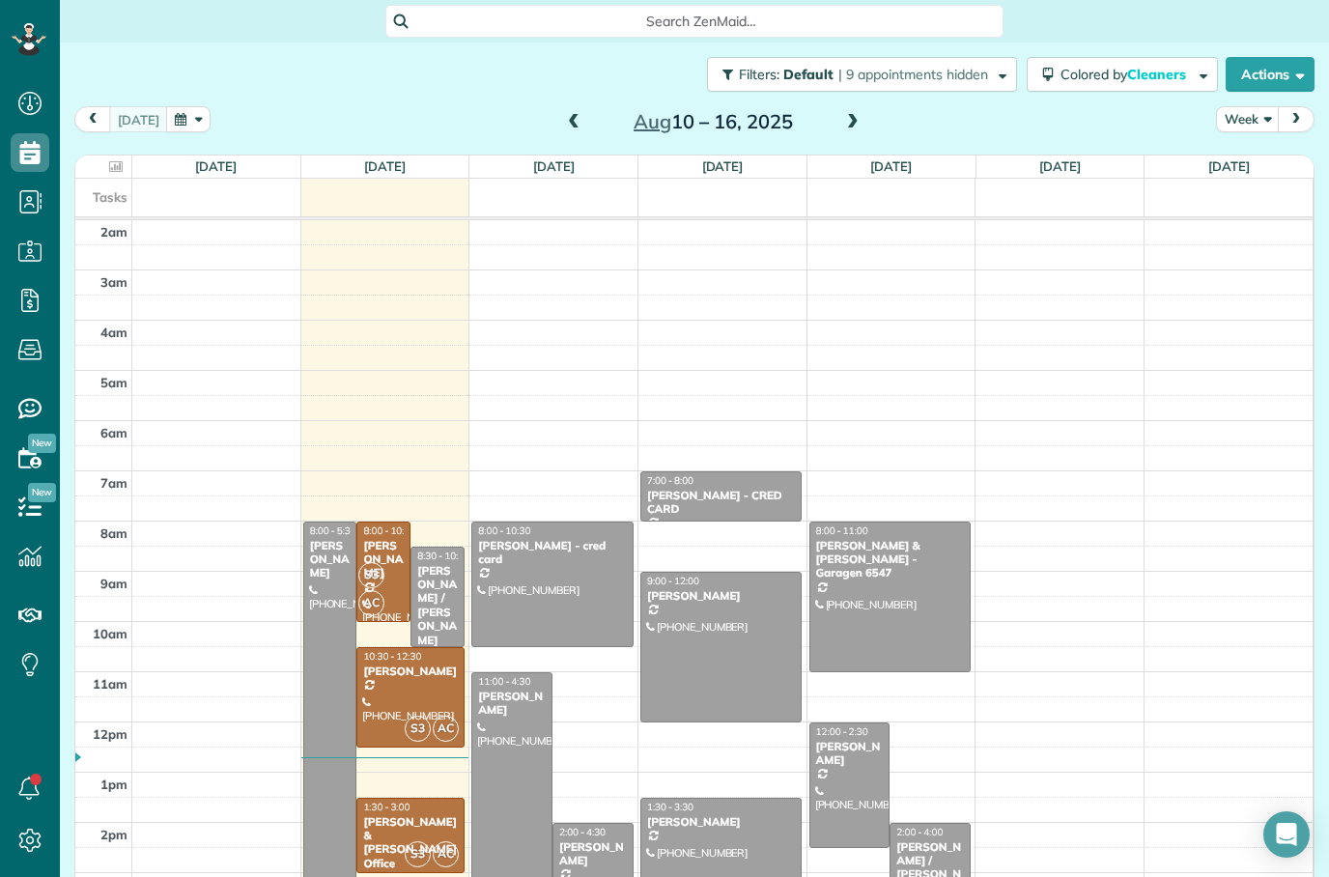
click at [380, 539] on div "[PERSON_NAME]" at bounding box center [383, 560] width 42 height 42
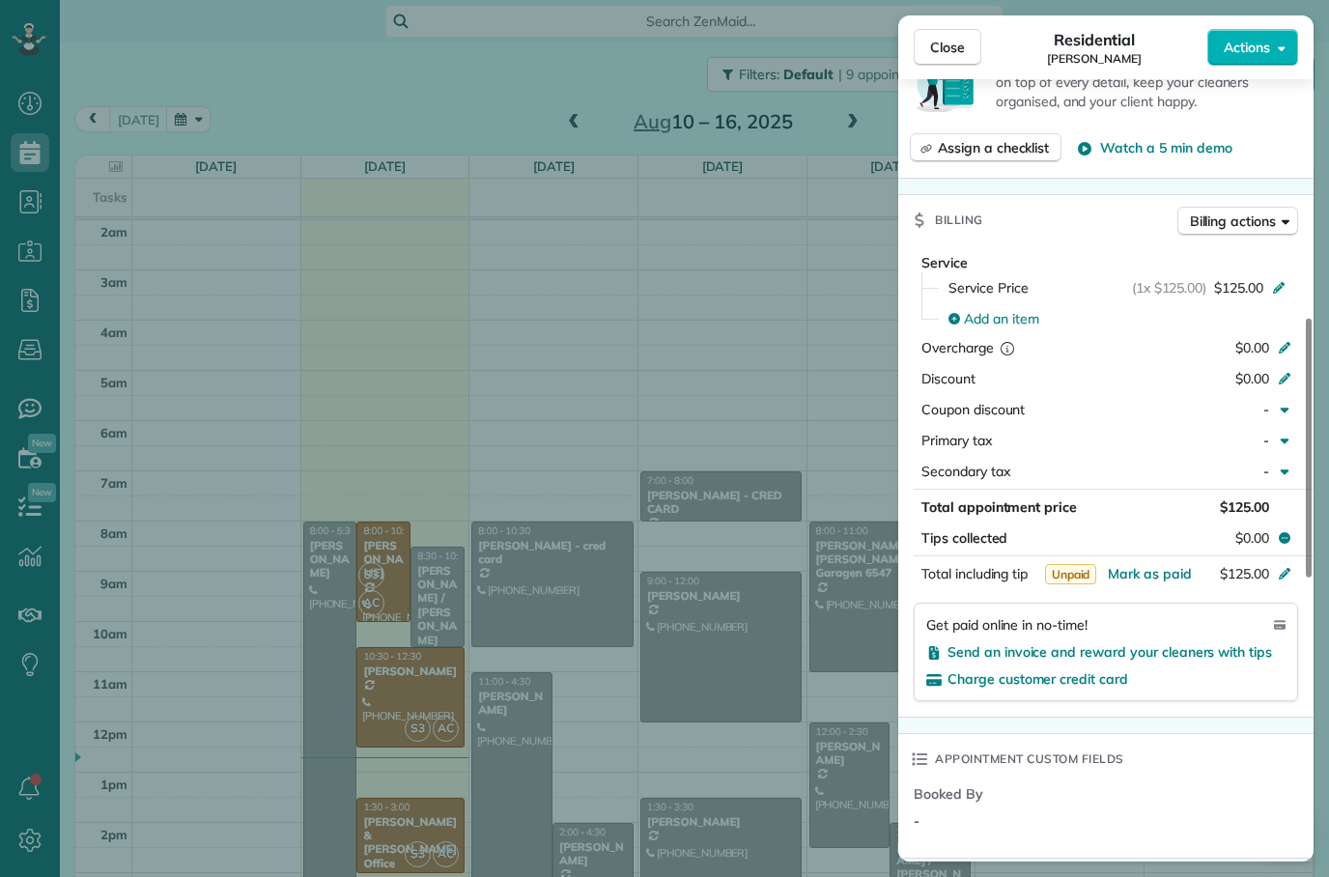
scroll to position [803, 0]
click at [1105, 654] on span "Send an invoice and reward your cleaners with tips" at bounding box center [1109, 650] width 324 height 17
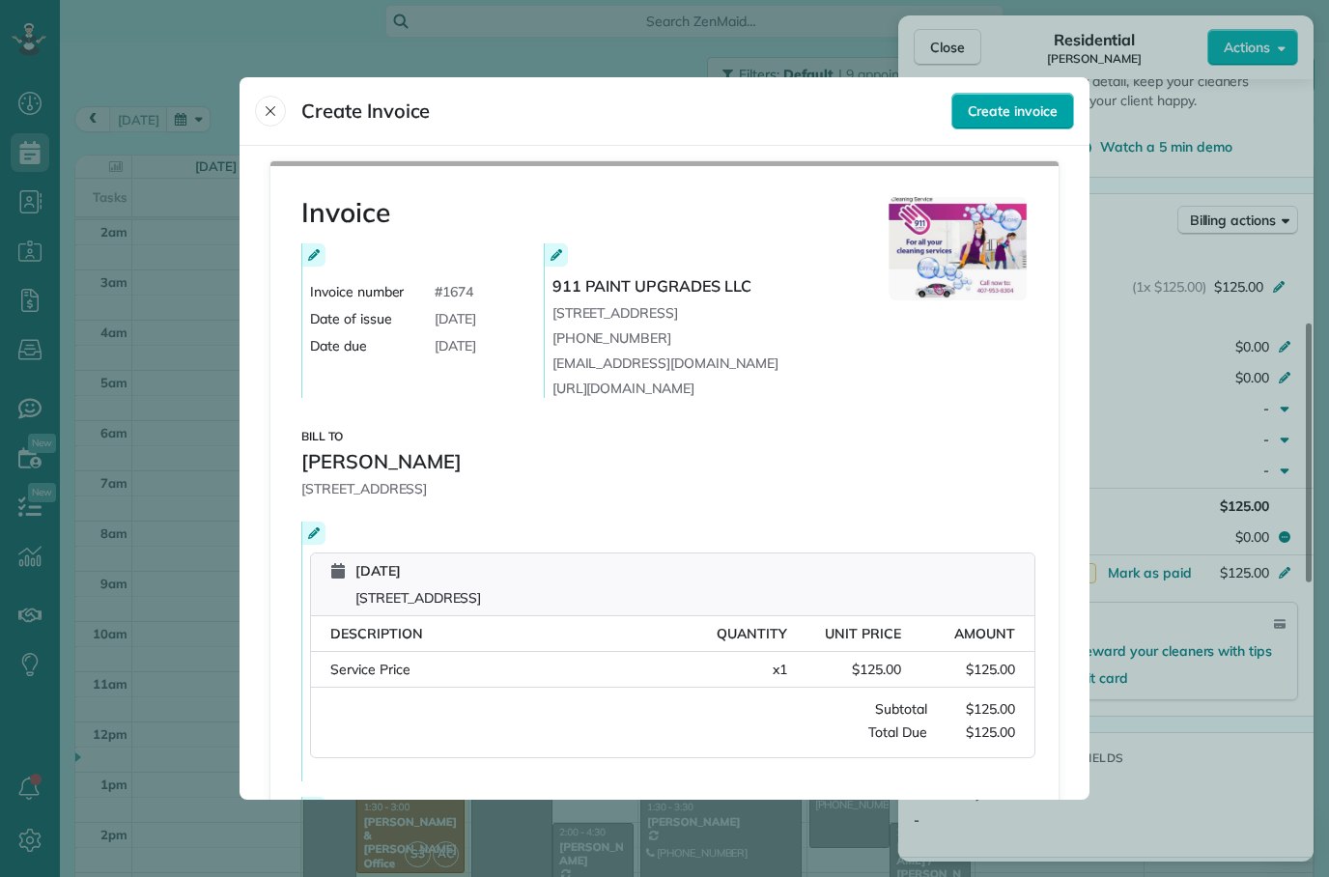
click at [1029, 101] on span "Create invoice" at bounding box center [1013, 110] width 90 height 19
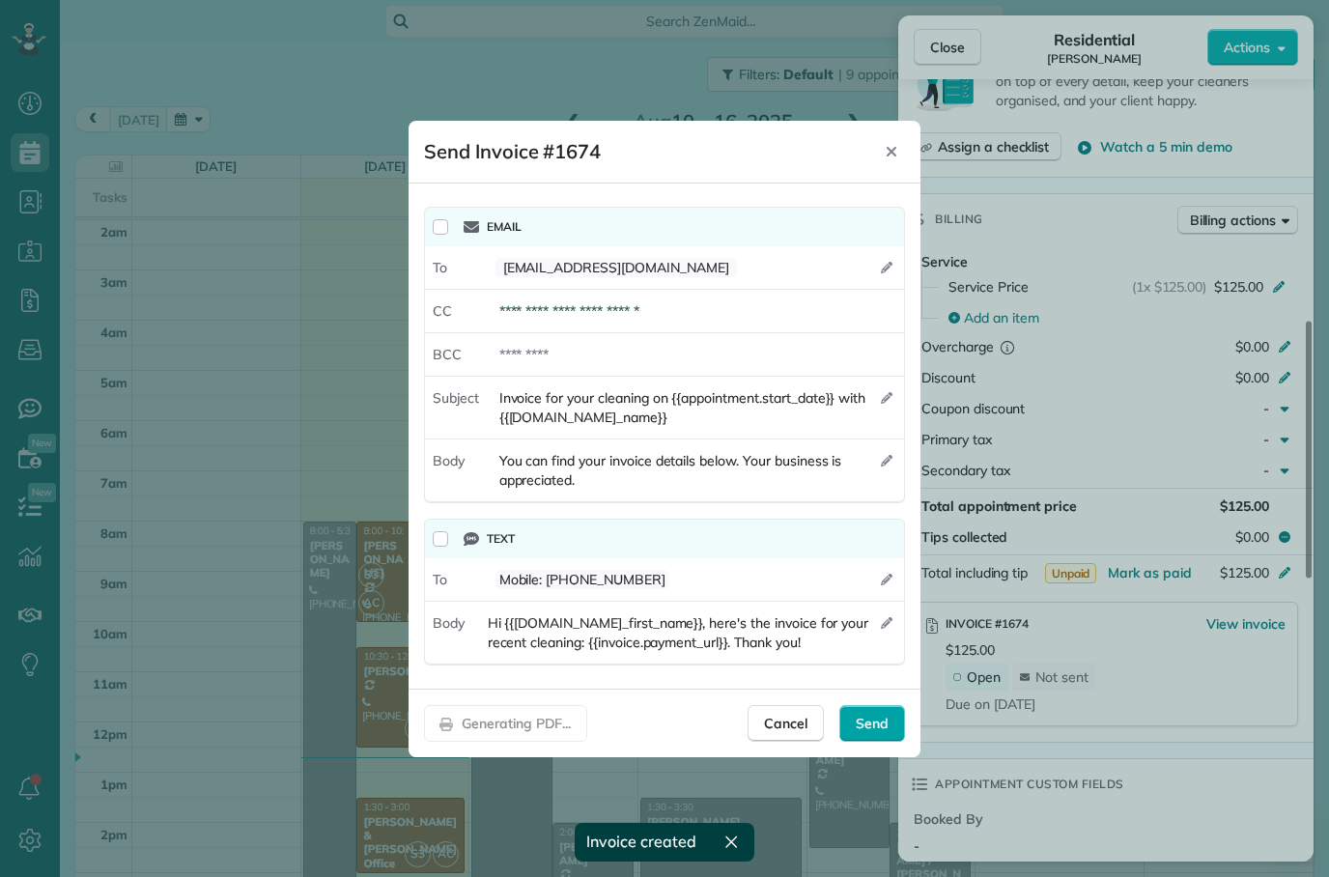
click at [882, 730] on span "Send" at bounding box center [872, 723] width 33 height 19
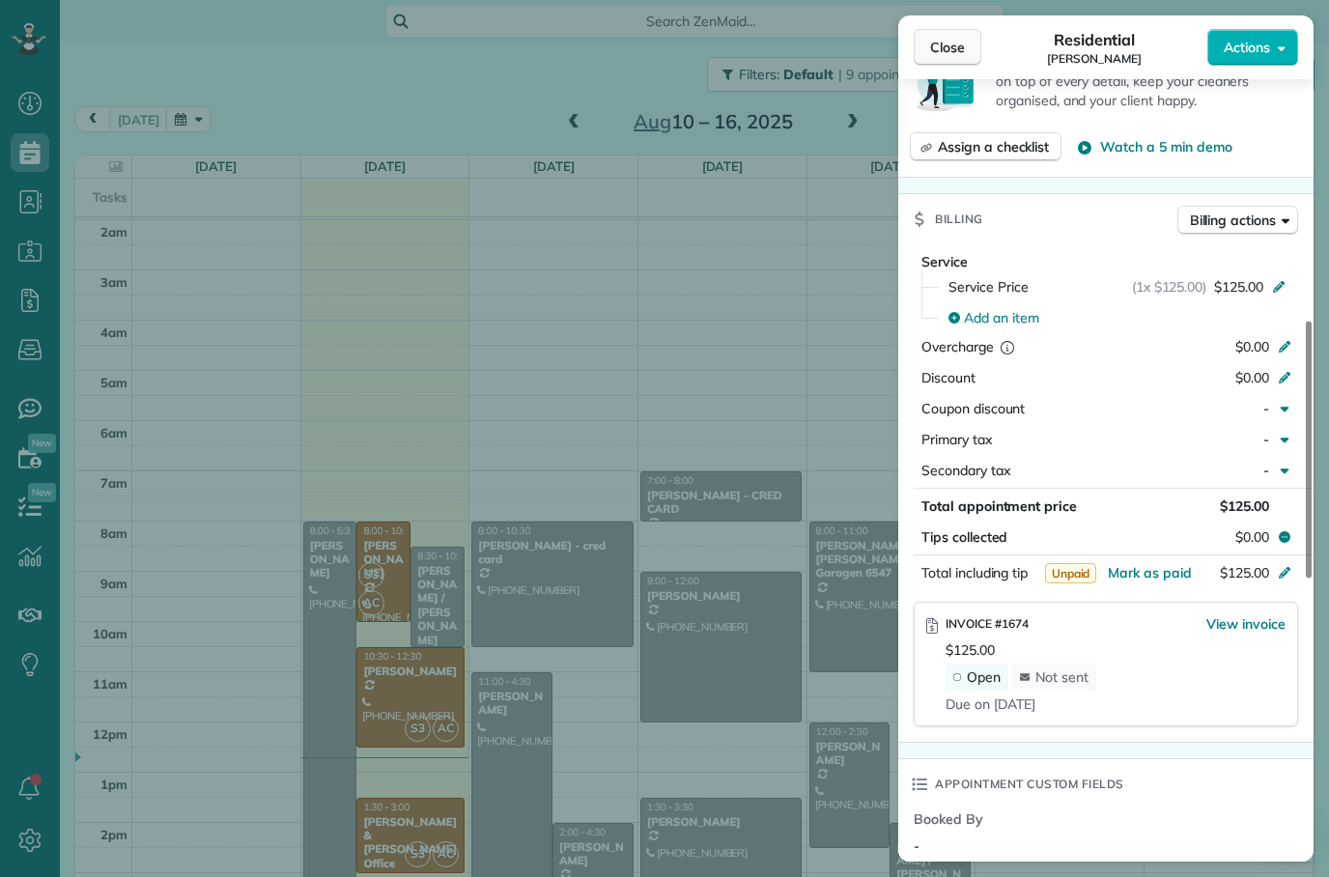
click at [962, 46] on span "Close" at bounding box center [947, 47] width 35 height 19
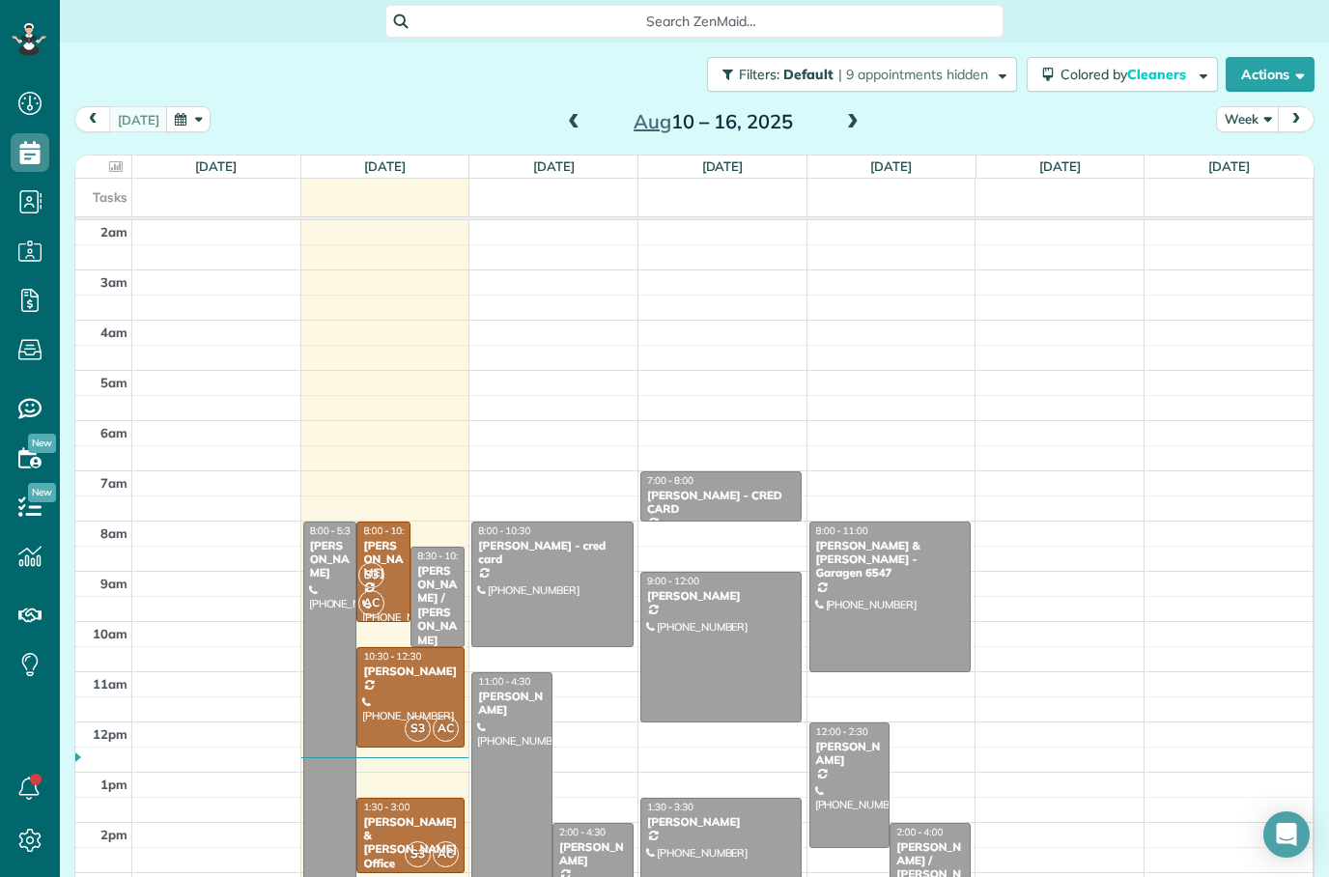
click at [436, 664] on div "[PERSON_NAME]" at bounding box center [410, 671] width 97 height 14
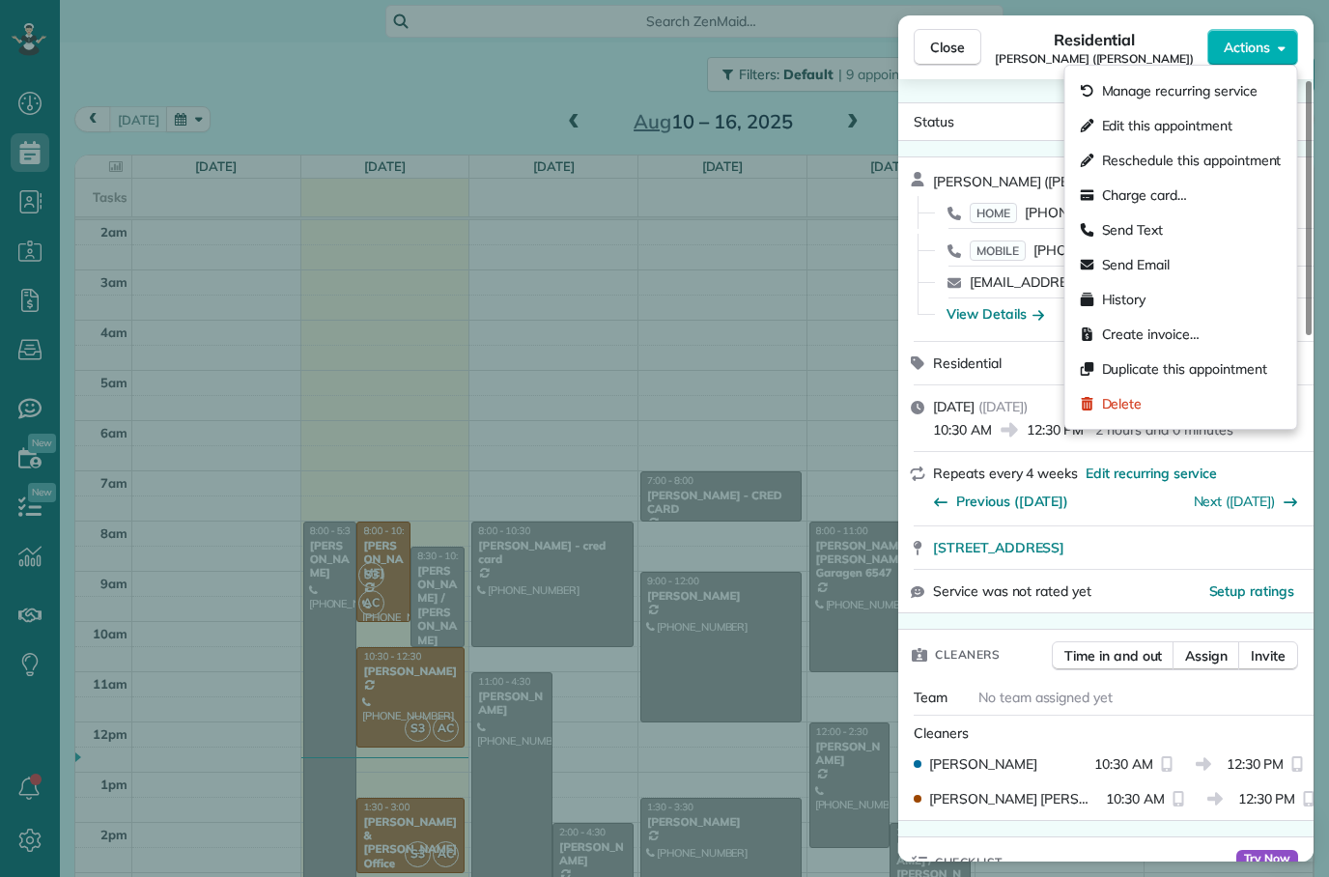
click at [1120, 510] on div "Previous ([DATE]) Next ([DATE])" at bounding box center [1117, 499] width 369 height 30
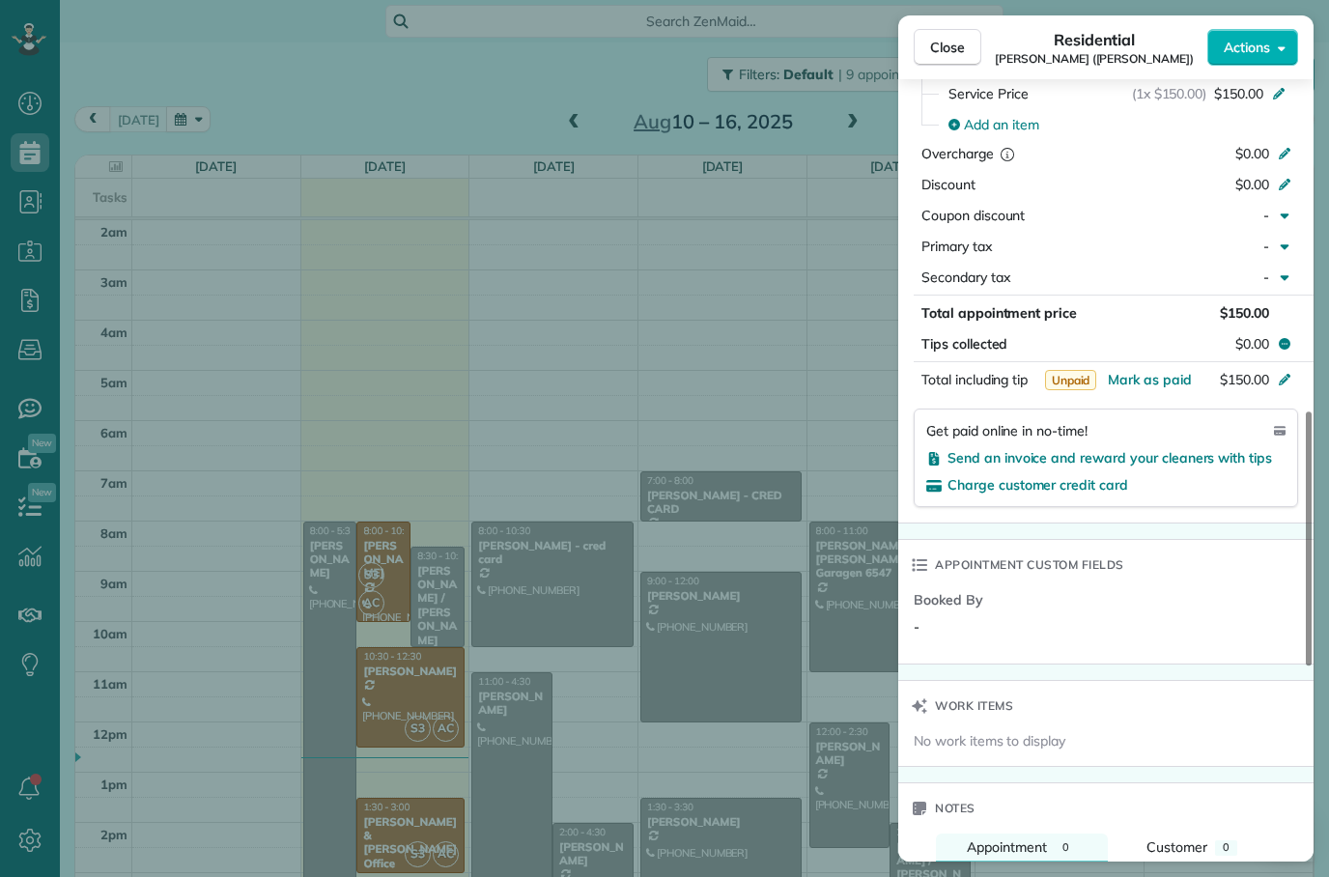
scroll to position [1139, 0]
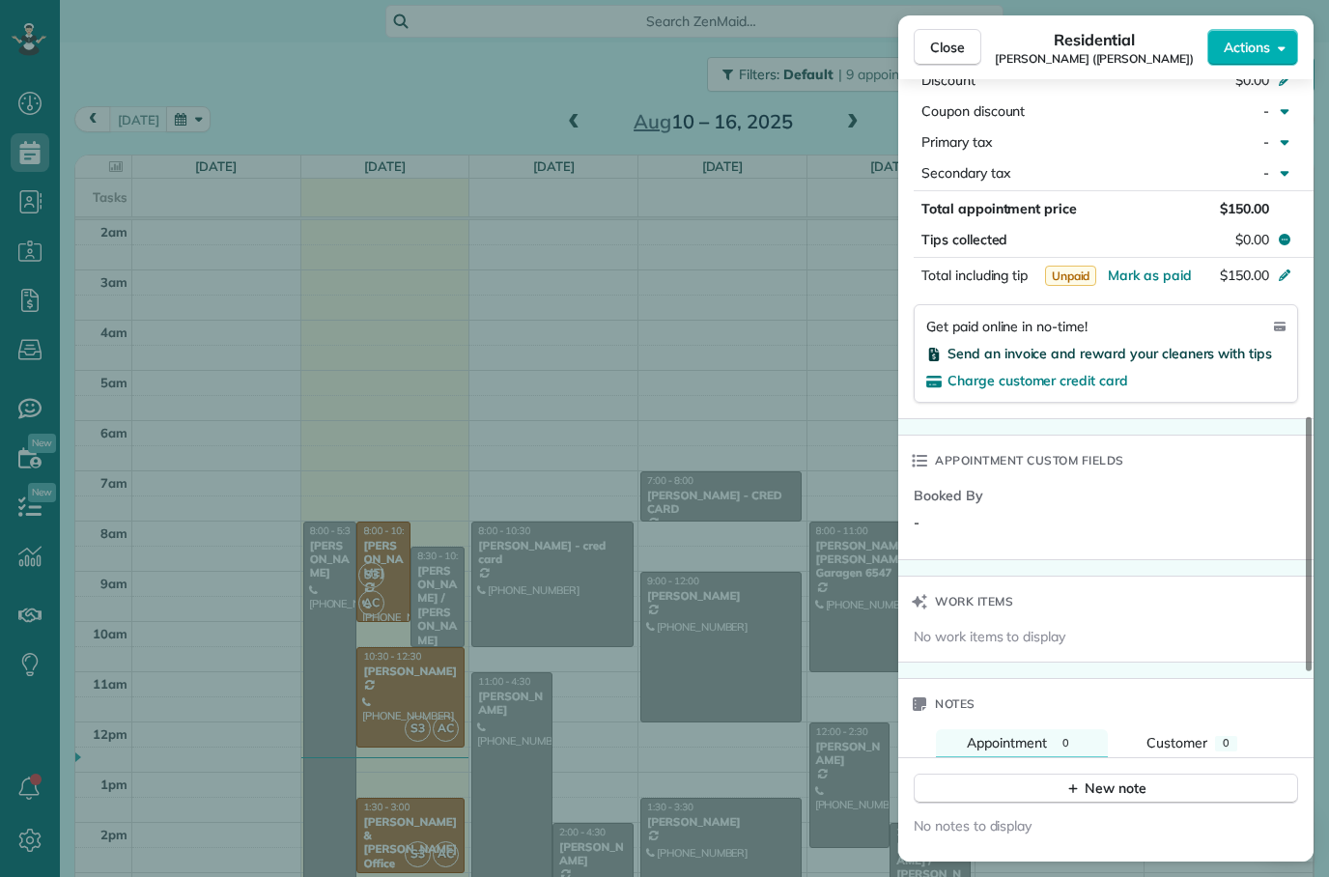
click at [1210, 359] on span "Send an invoice and reward your cleaners with tips" at bounding box center [1109, 353] width 324 height 17
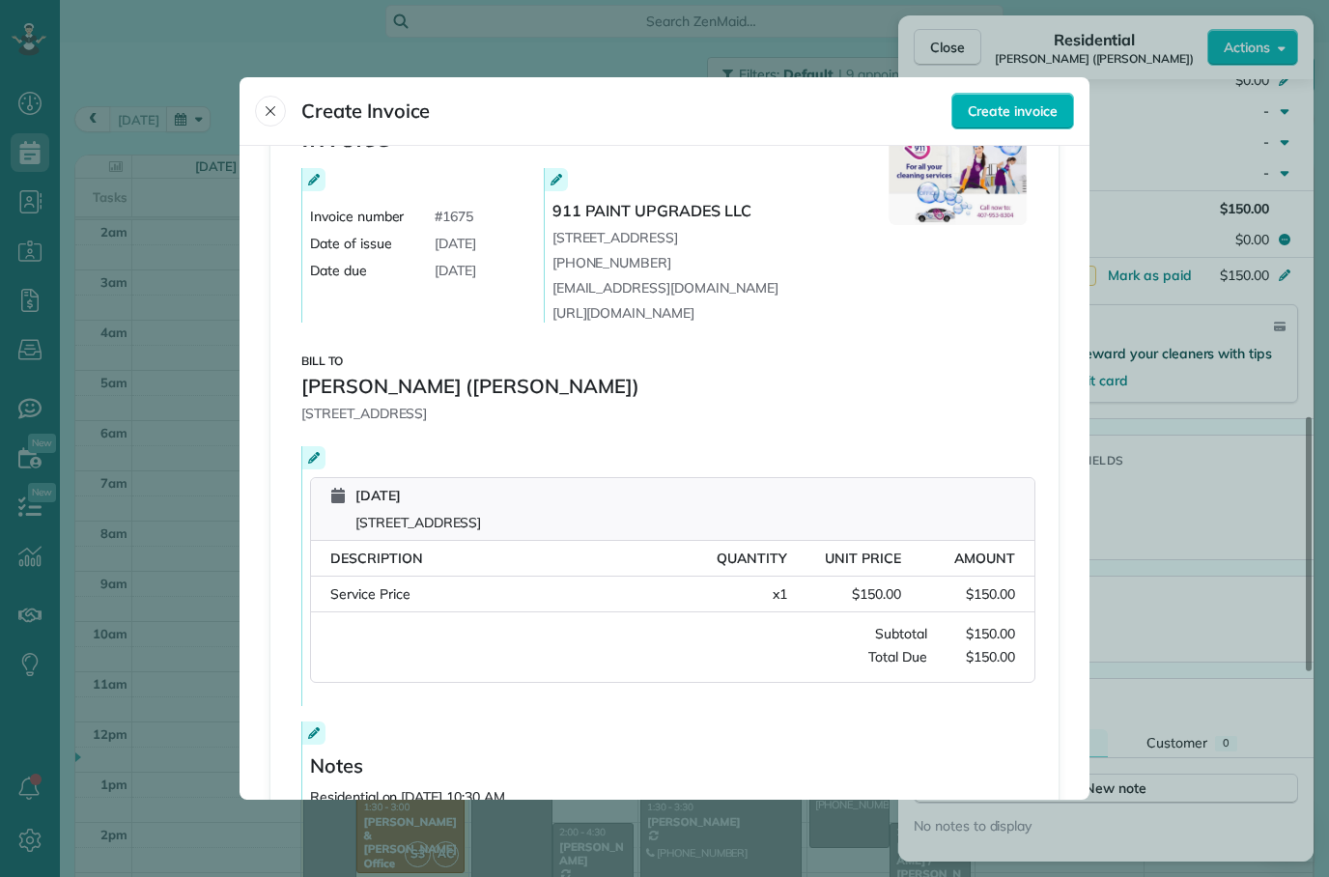
scroll to position [145, 0]
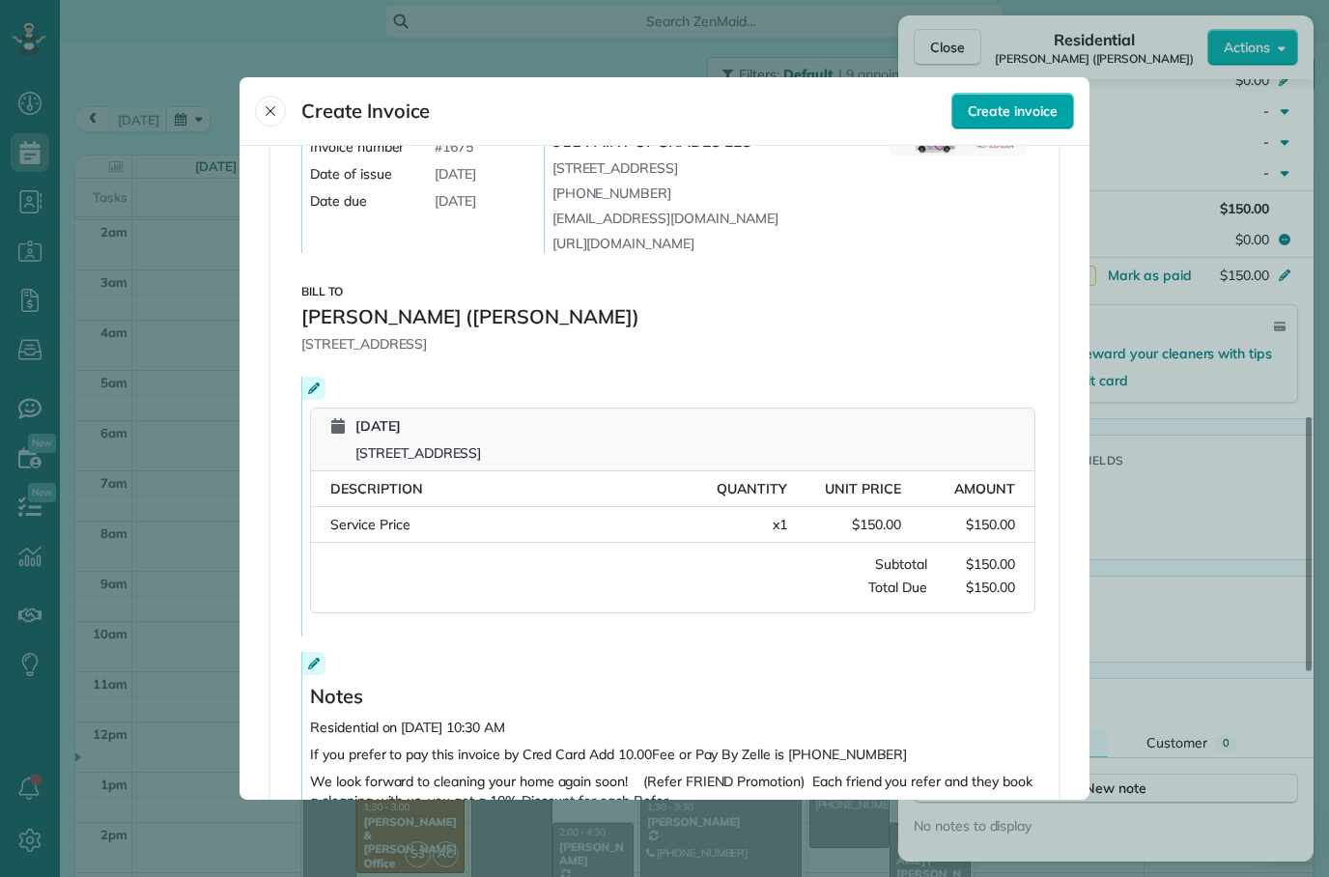
click at [1044, 101] on span "Create invoice" at bounding box center [1013, 110] width 90 height 19
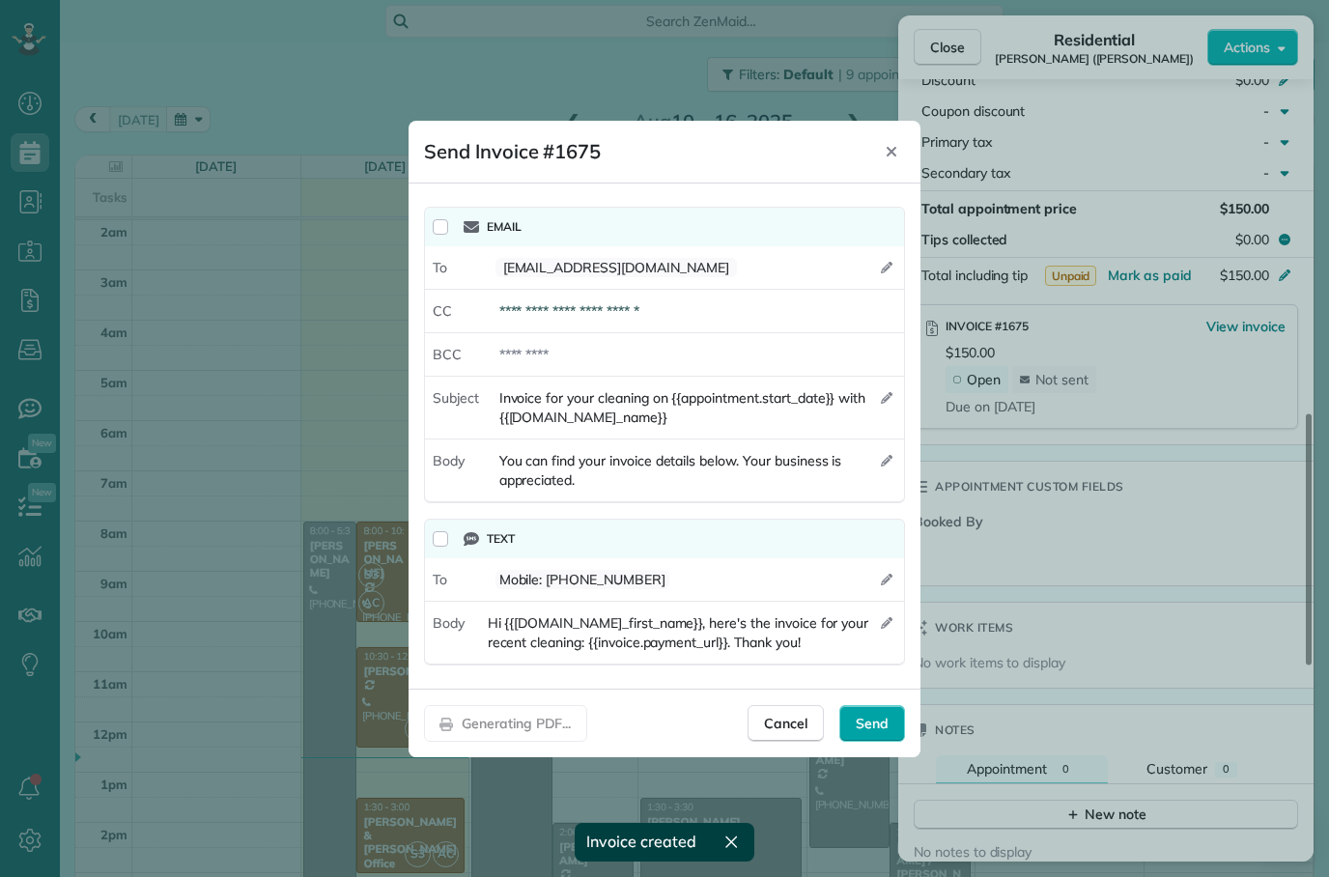
click at [868, 726] on span "Send" at bounding box center [872, 723] width 33 height 19
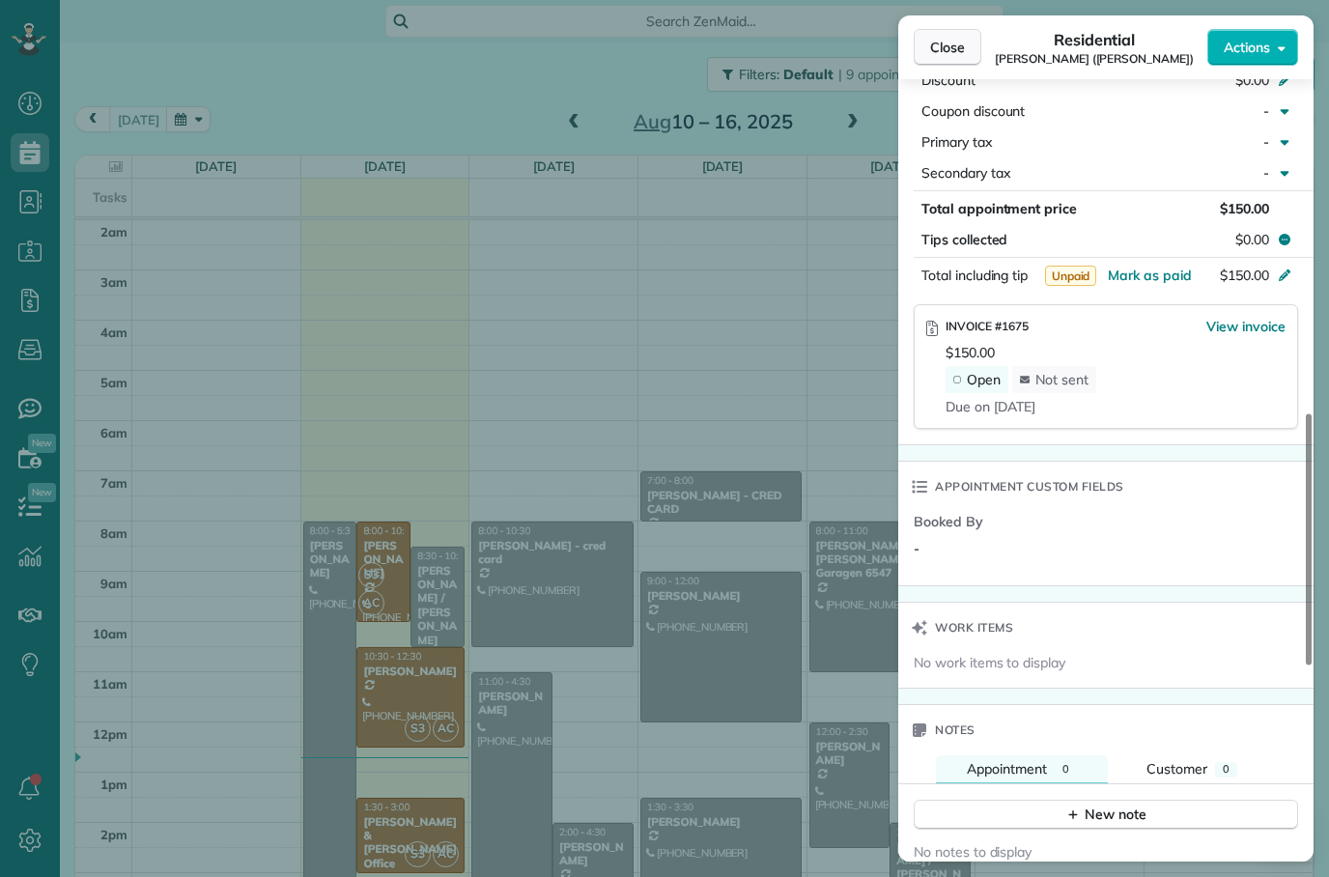
click at [939, 54] on span "Close" at bounding box center [947, 47] width 35 height 19
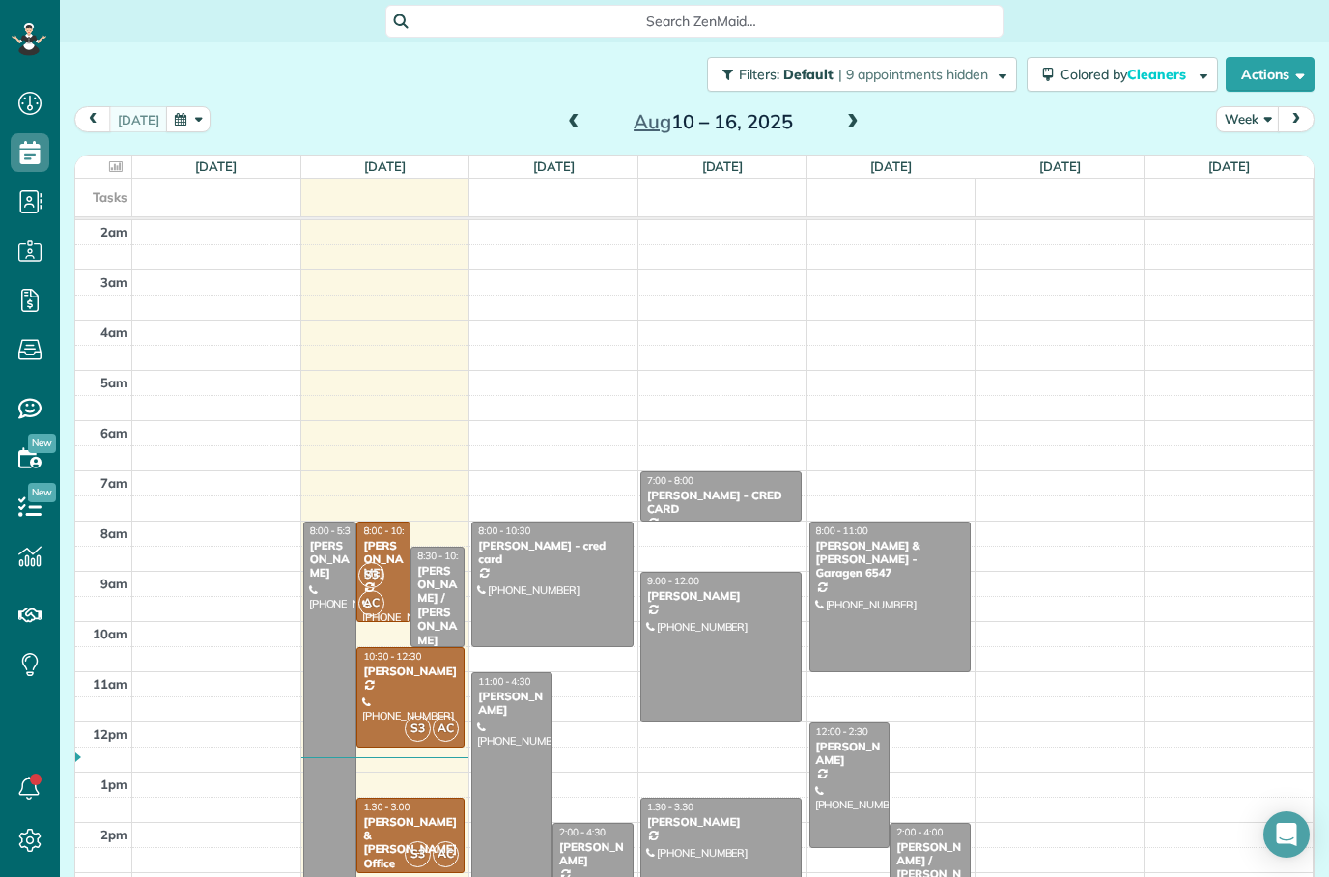
click at [572, 114] on span at bounding box center [573, 122] width 21 height 17
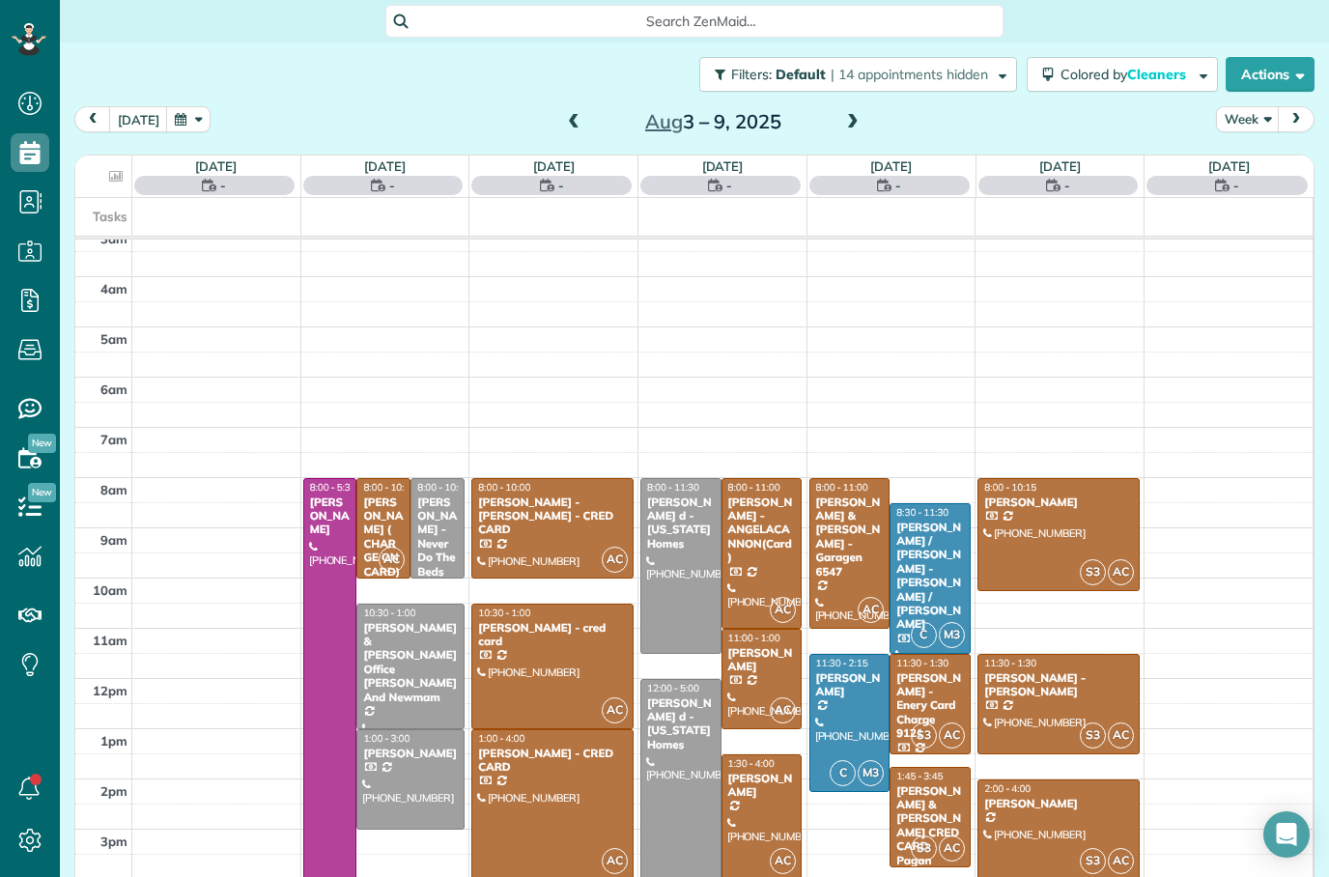
scroll to position [63, 0]
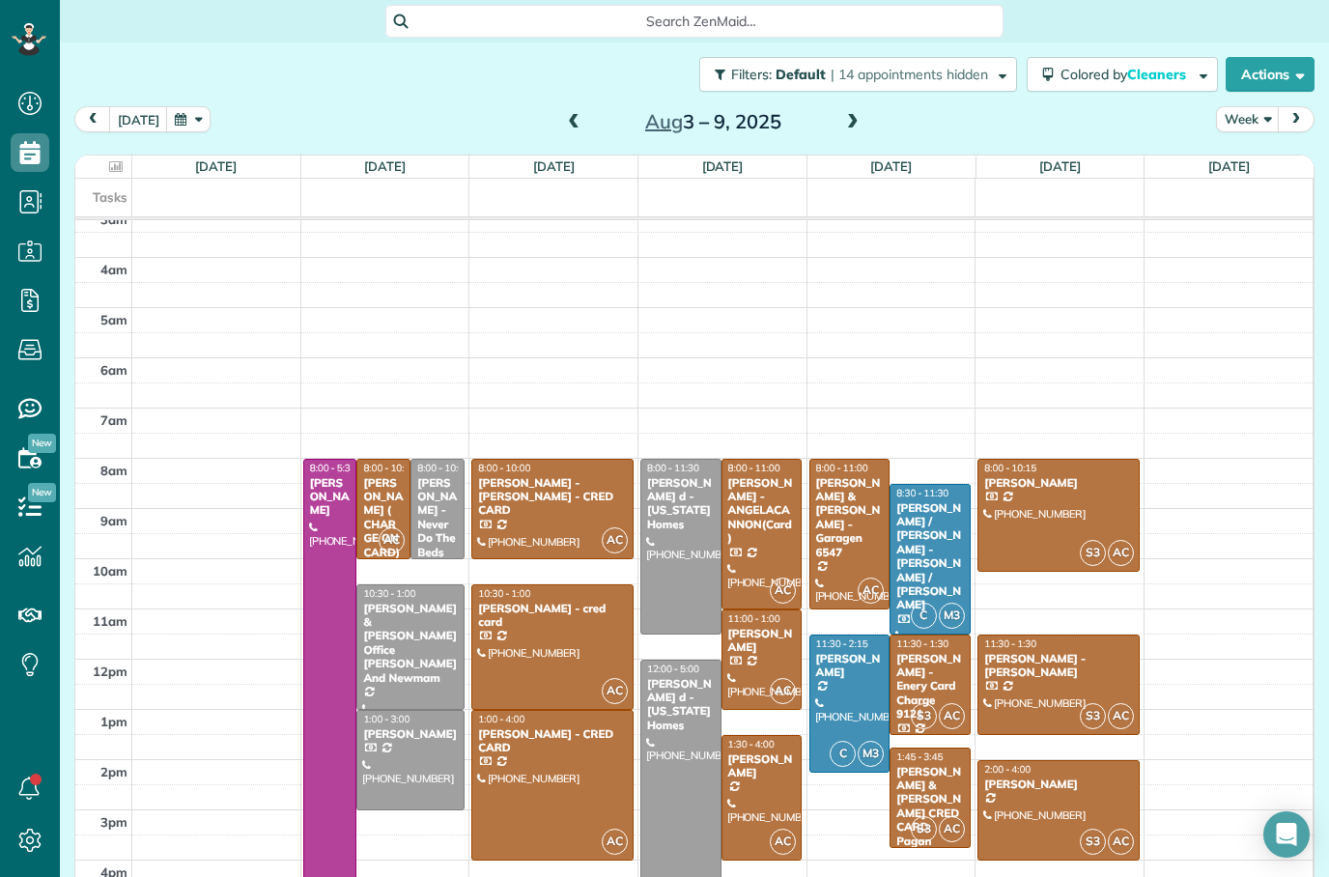
click at [797, 736] on div at bounding box center [761, 798] width 79 height 124
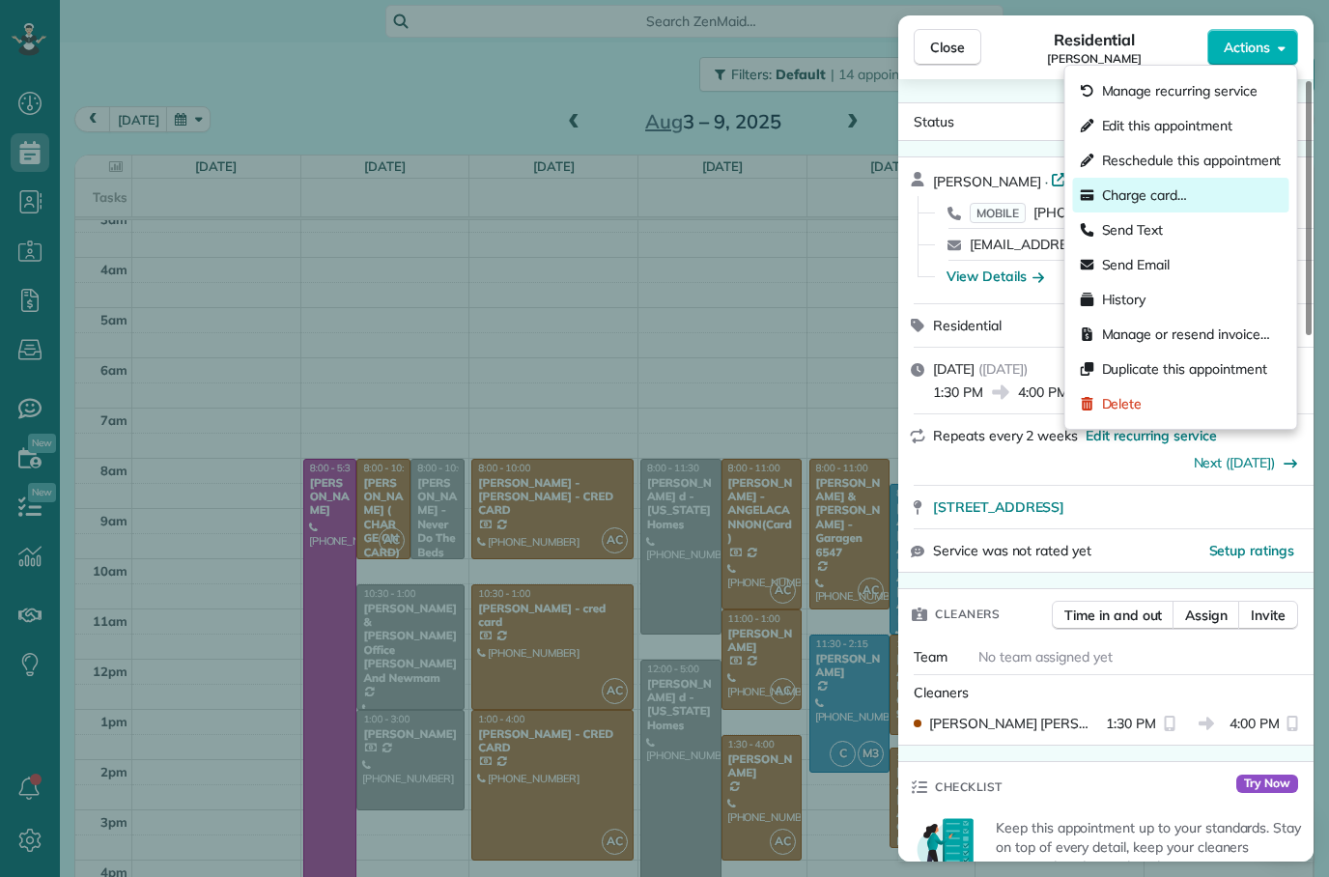
click at [1164, 195] on span "Charge card…" at bounding box center [1145, 194] width 86 height 19
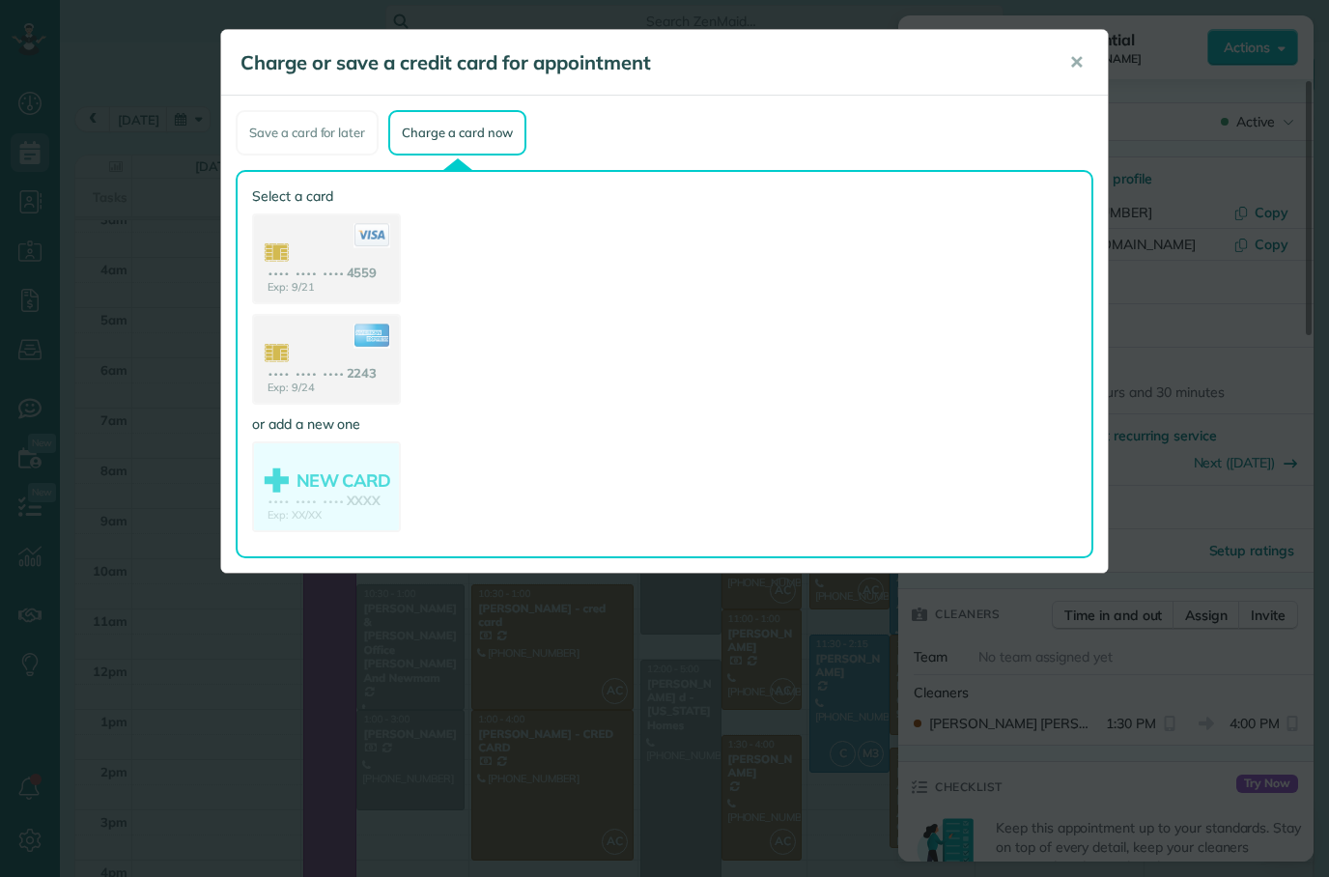
click at [553, 668] on div "Charge or save a credit card for appointment ✕ Save a card for later Charge a c…" at bounding box center [664, 438] width 1329 height 877
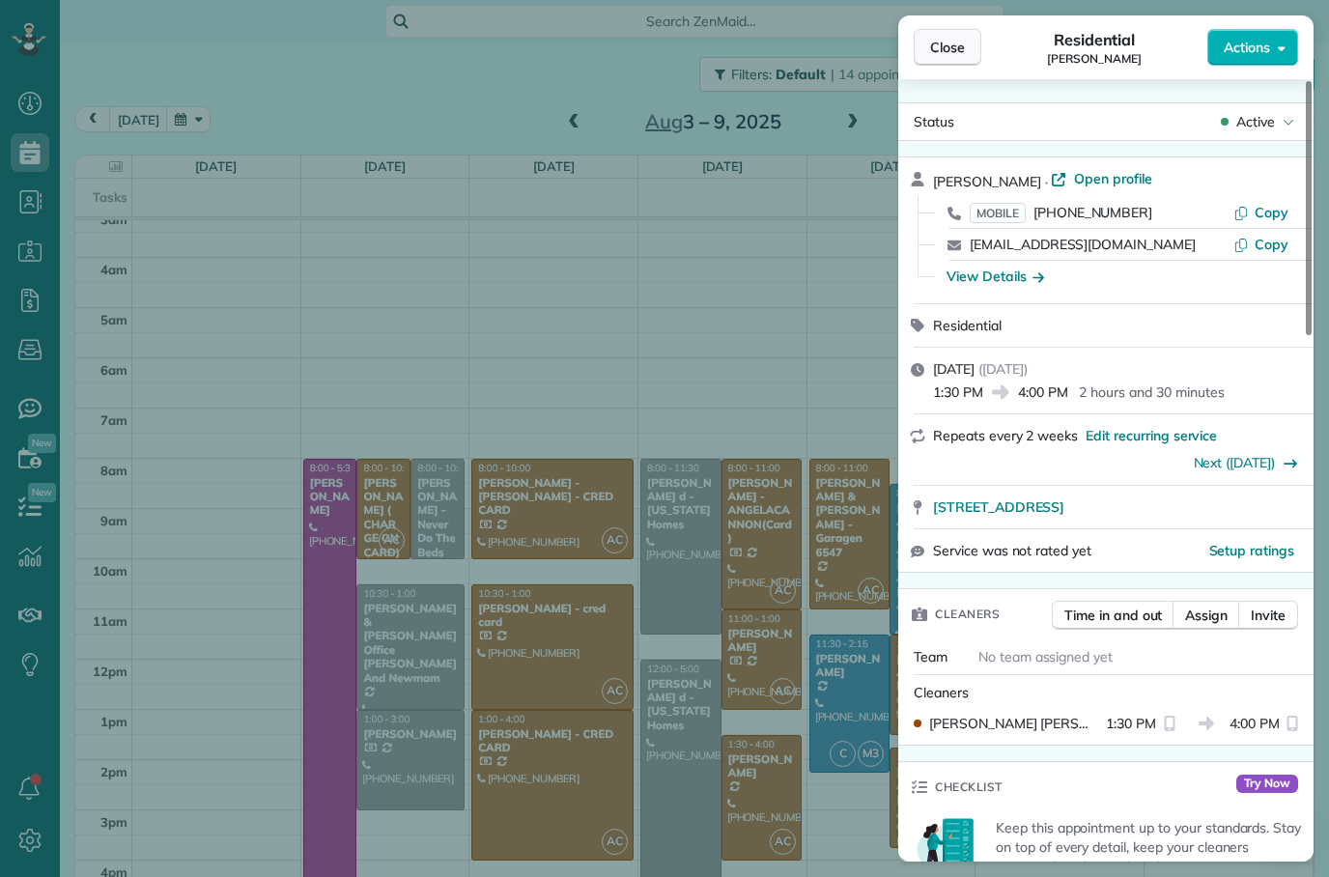
click at [978, 41] on button "Close" at bounding box center [948, 47] width 68 height 37
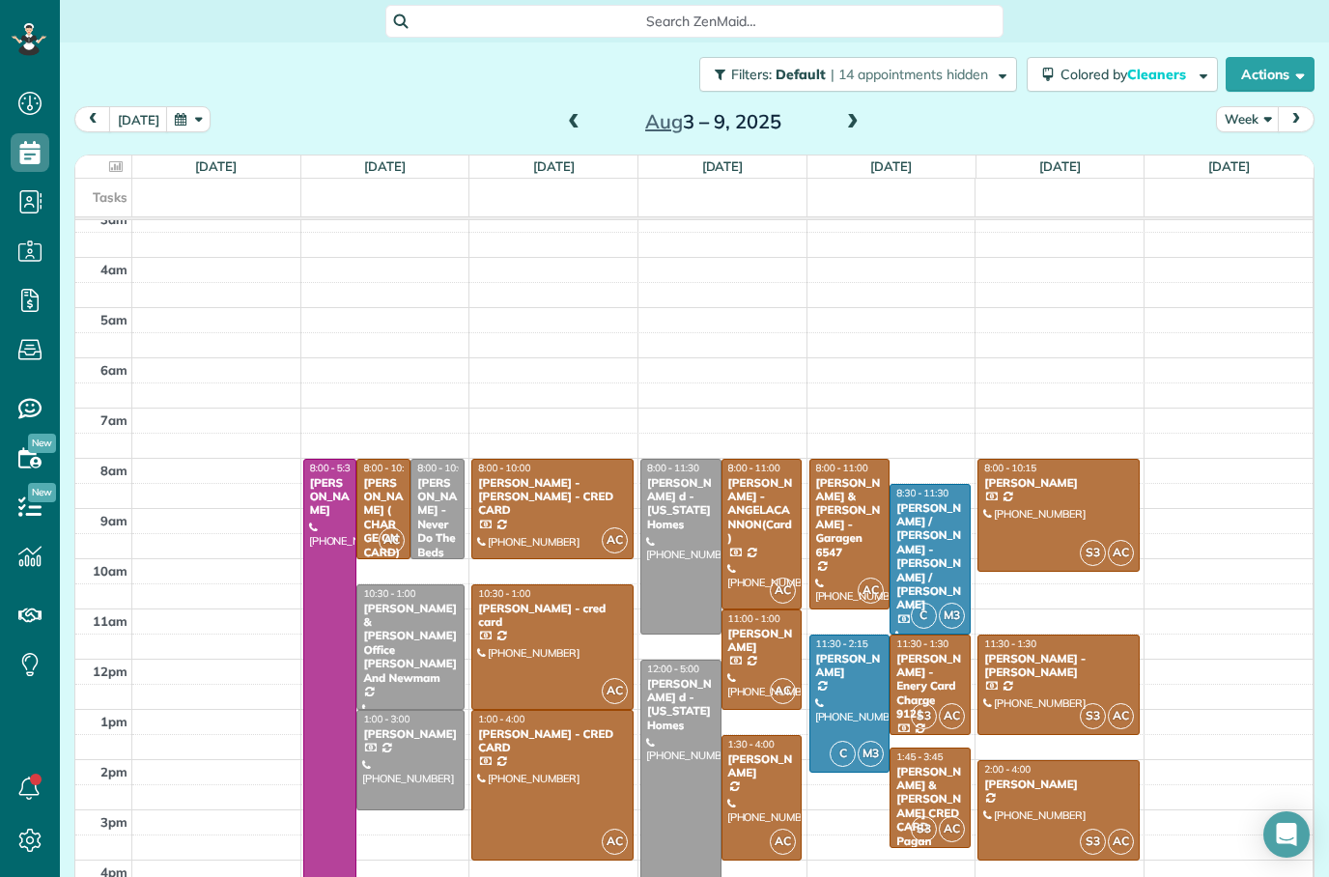
click at [136, 106] on button "[DATE]" at bounding box center [138, 119] width 59 height 26
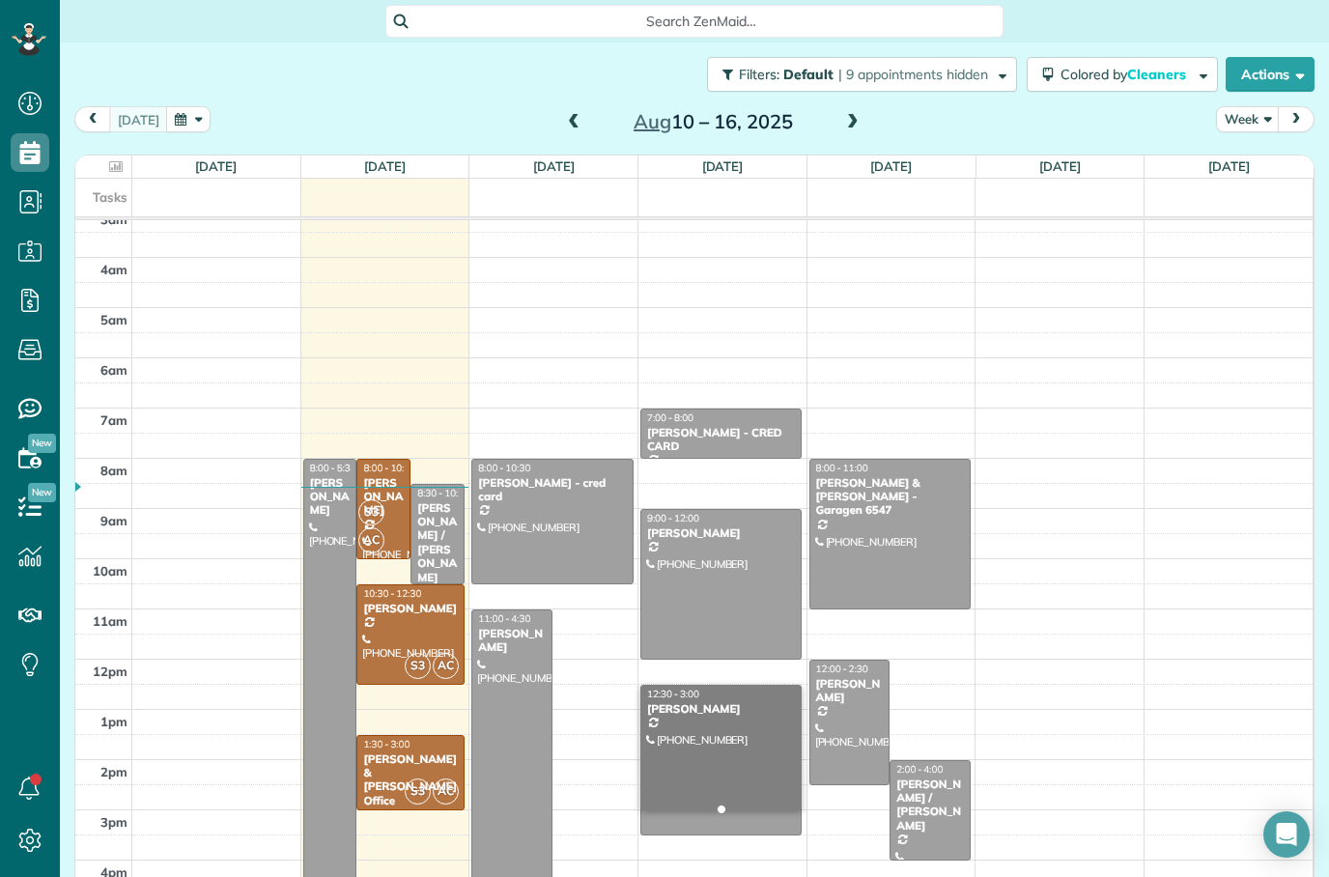
scroll to position [45, 0]
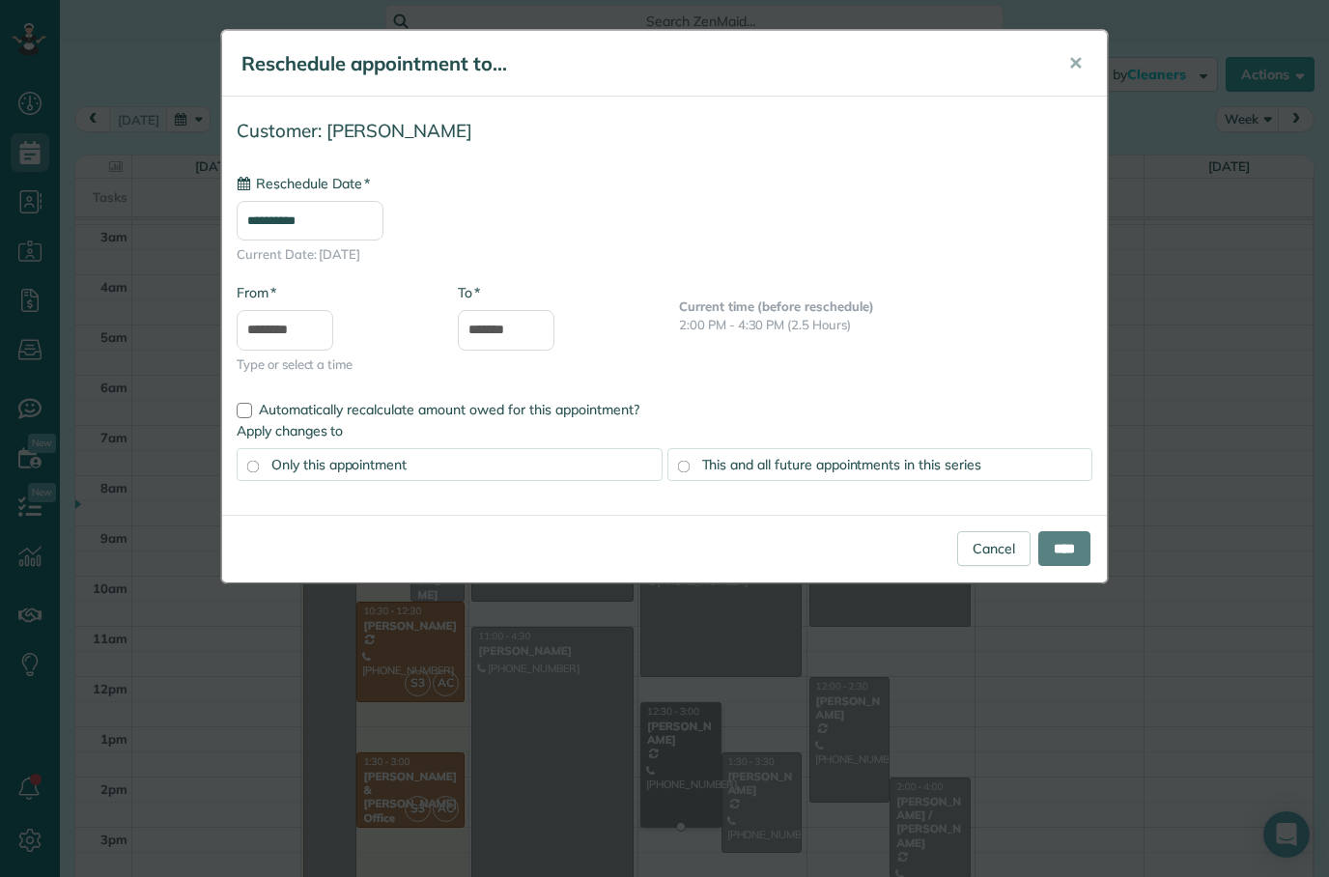
type input "**********"
click at [1061, 548] on input "****" at bounding box center [1064, 548] width 52 height 35
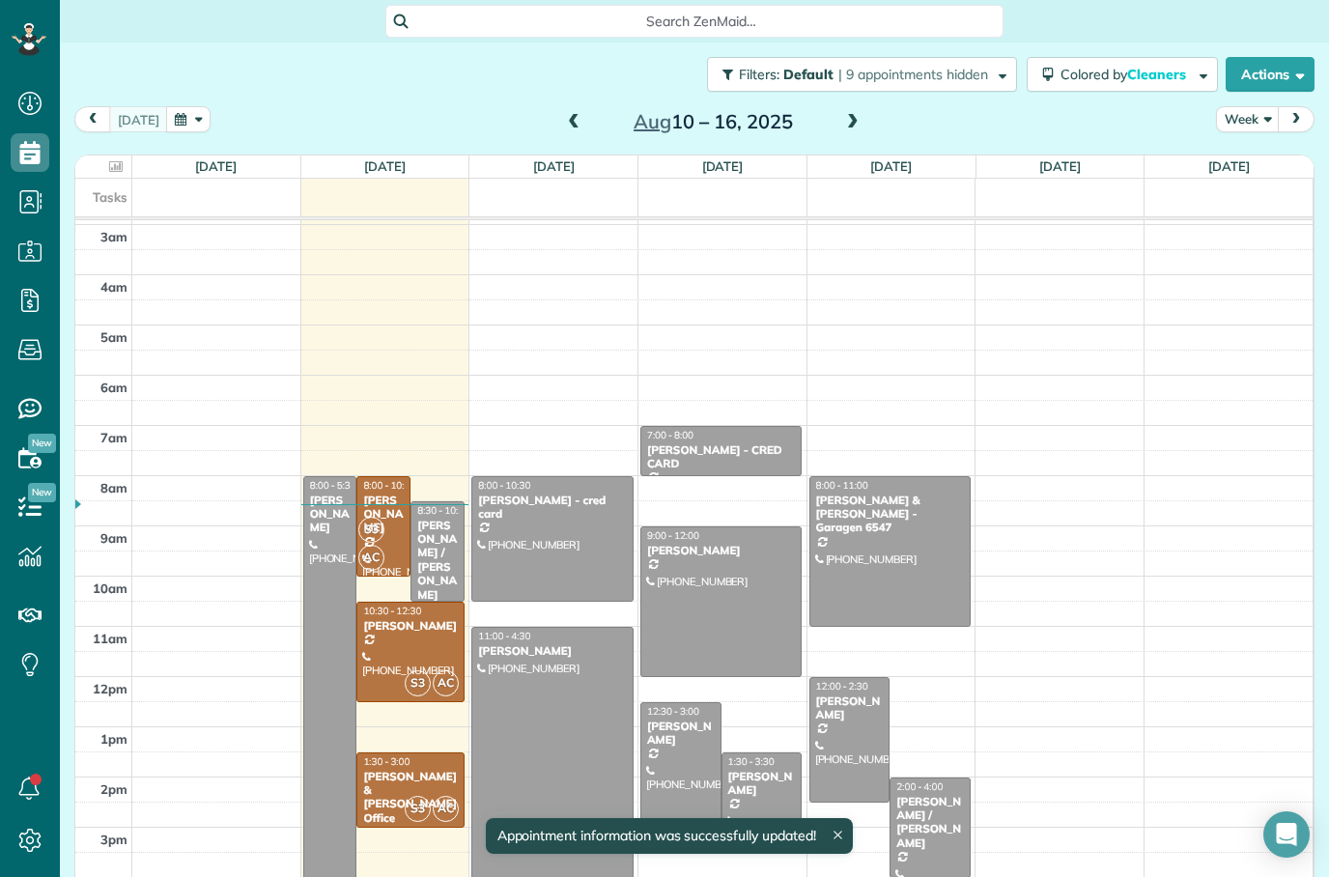
click at [399, 770] on div "[PERSON_NAME] & [PERSON_NAME] Office [PERSON_NAME] And Newmam" at bounding box center [410, 811] width 97 height 83
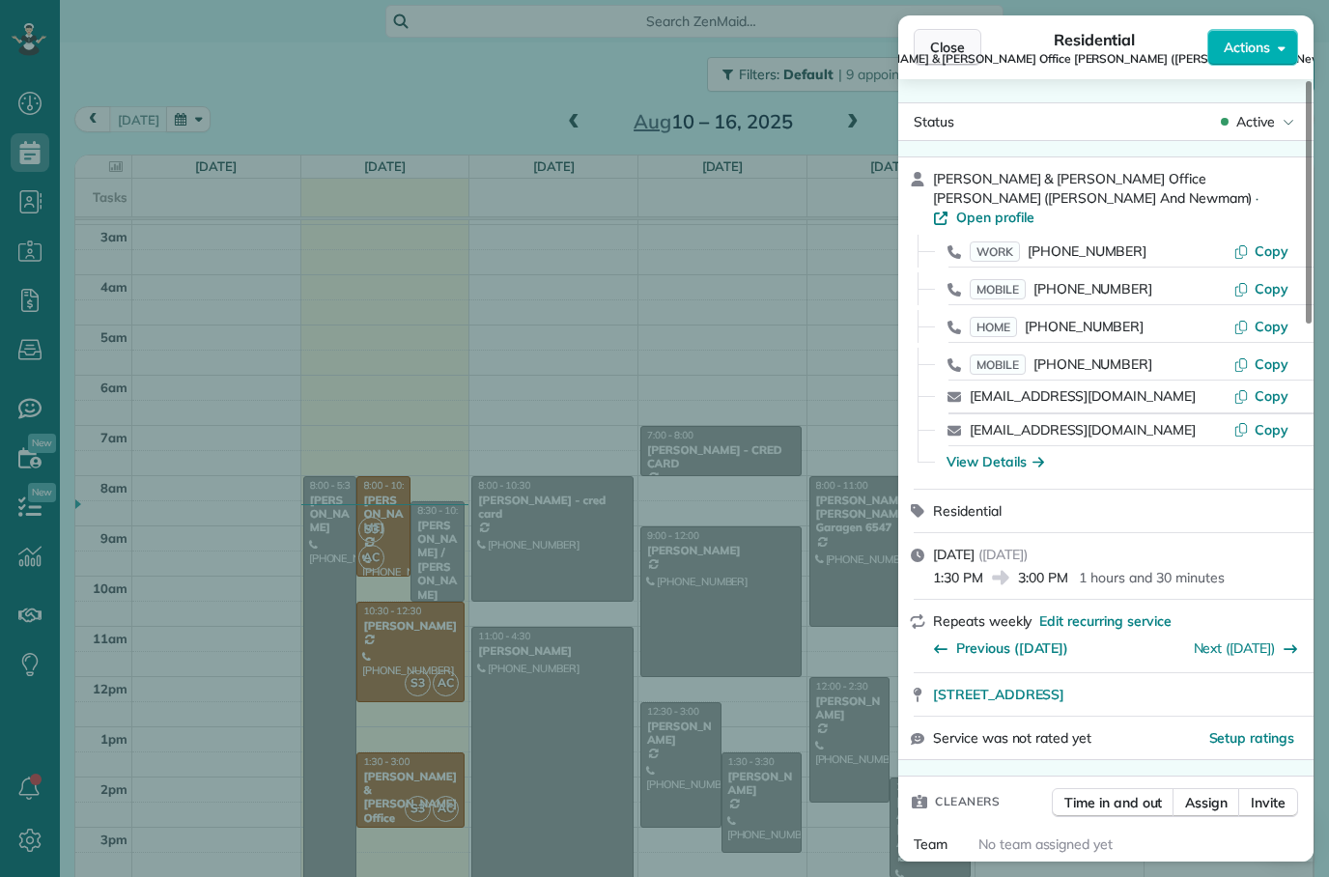
click at [954, 32] on button "Close" at bounding box center [948, 47] width 68 height 37
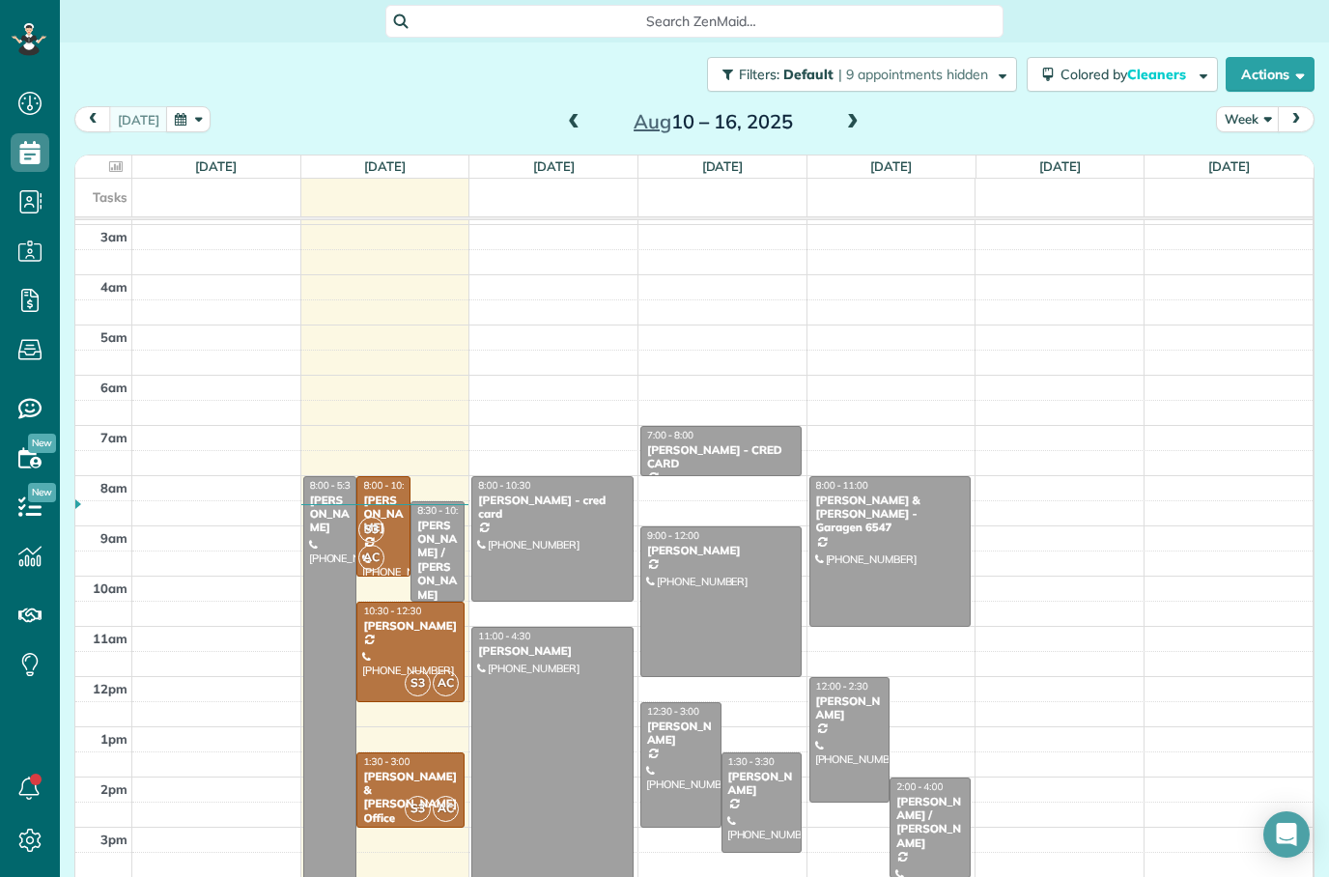
click at [573, 114] on span at bounding box center [573, 122] width 21 height 17
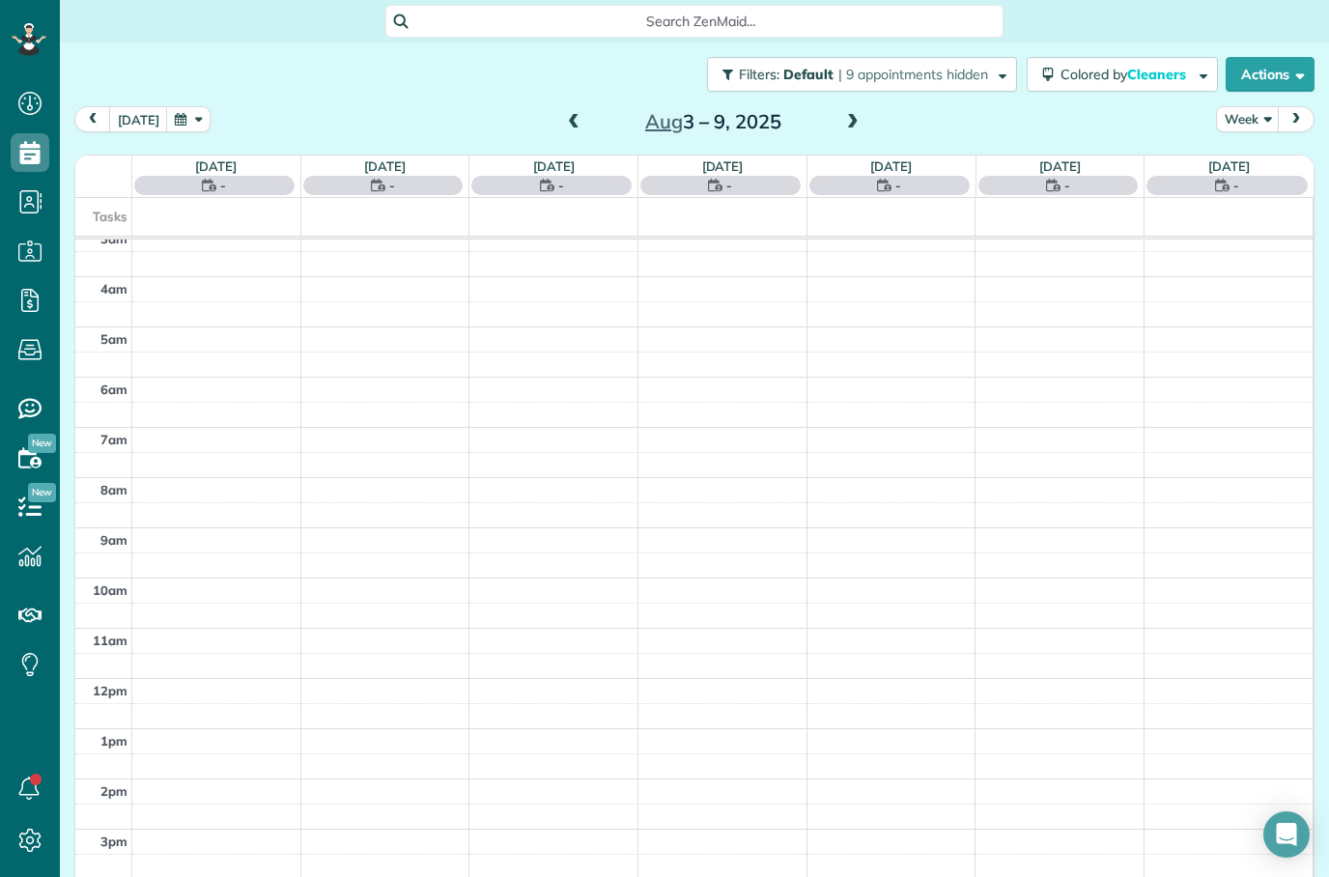
scroll to position [63, 0]
